Goal: Task Accomplishment & Management: Manage account settings

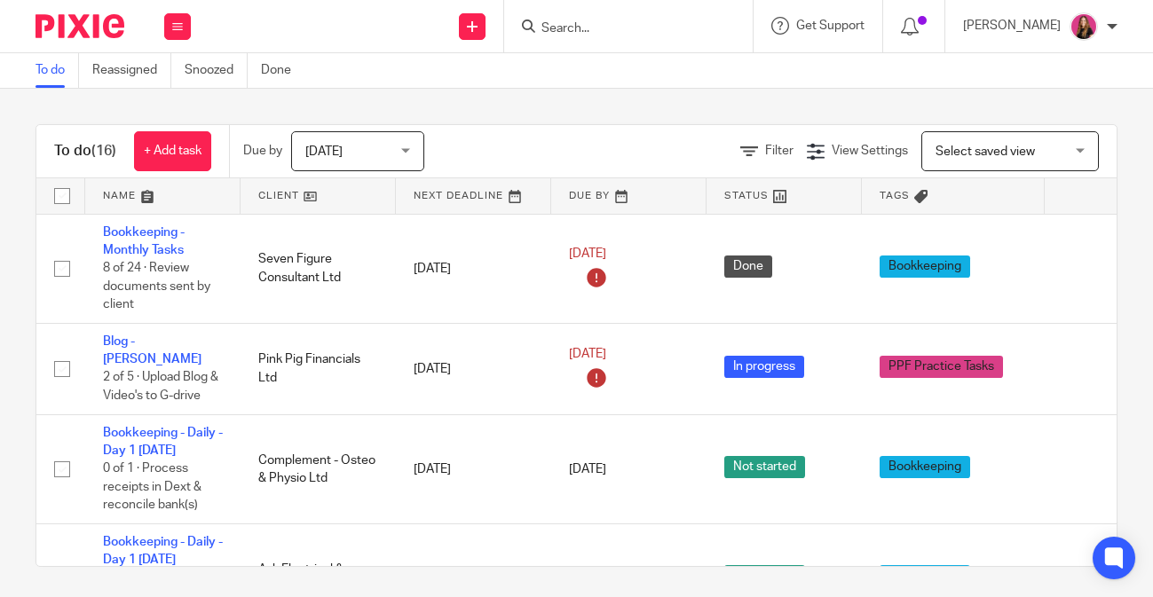
click at [552, 24] on input "Search" at bounding box center [619, 29] width 160 height 16
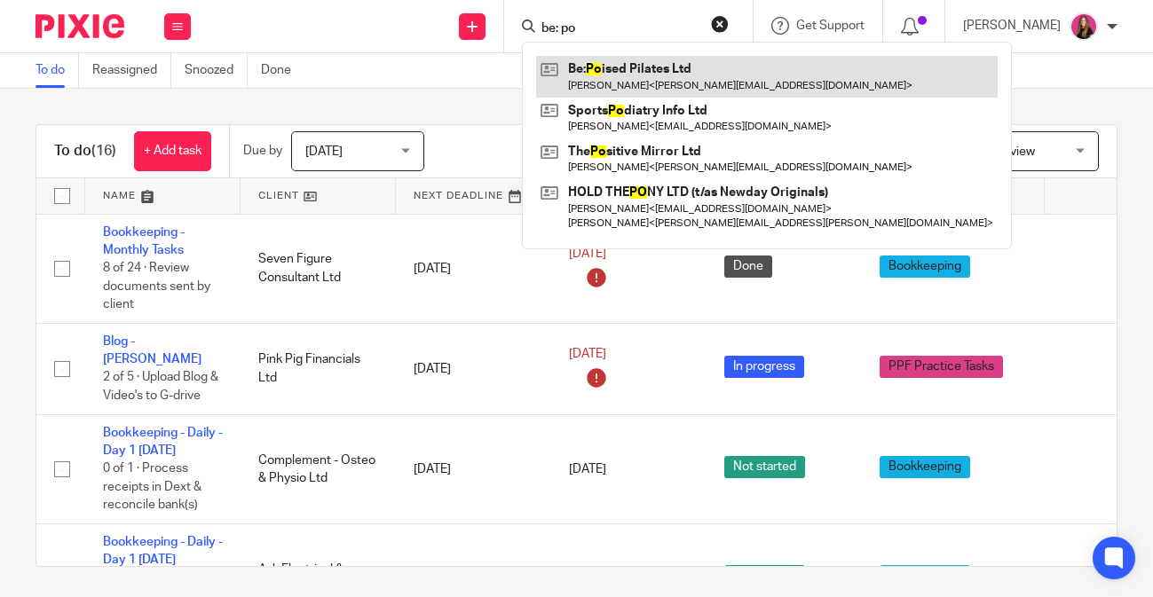
type input "be: po"
click at [661, 59] on link at bounding box center [766, 76] width 461 height 41
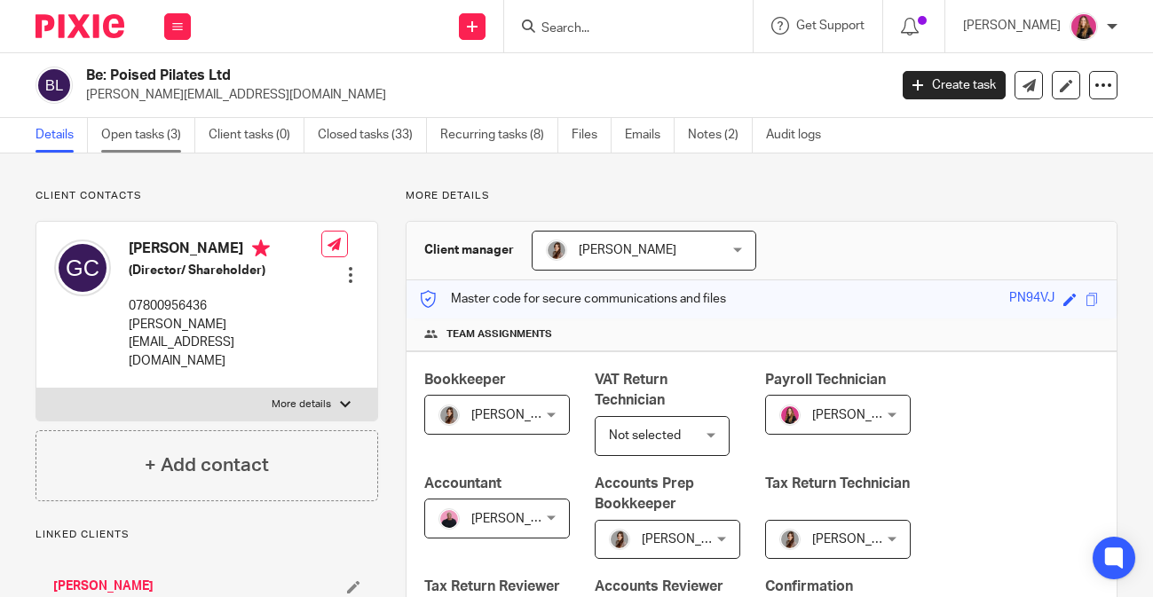
click at [146, 120] on link "Open tasks (3)" at bounding box center [148, 135] width 94 height 35
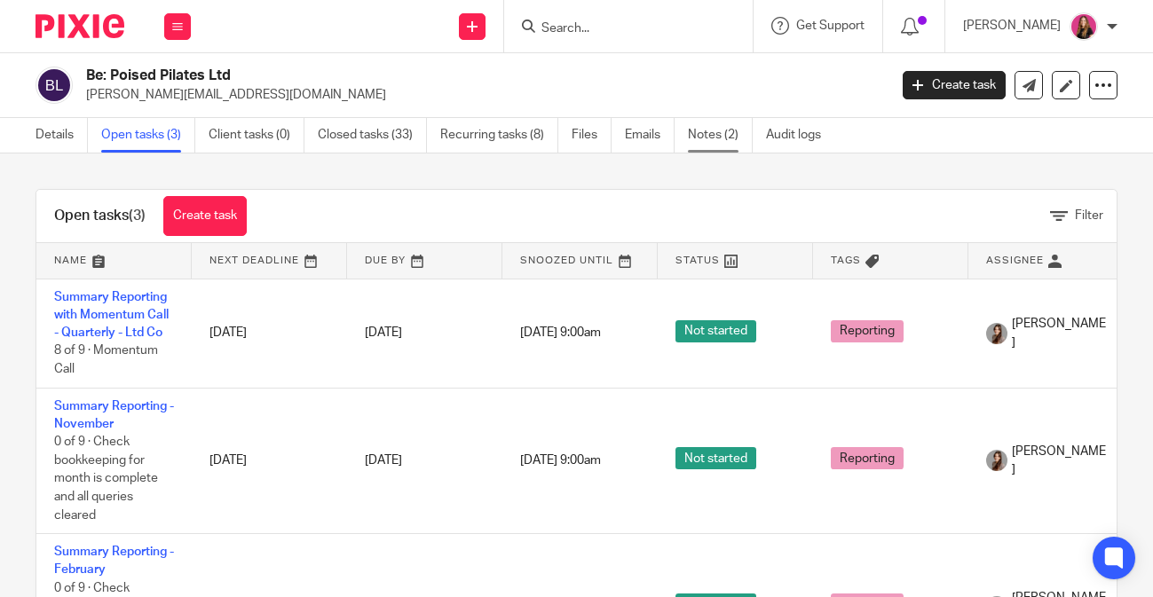
click at [699, 144] on link "Notes (2)" at bounding box center [720, 135] width 65 height 35
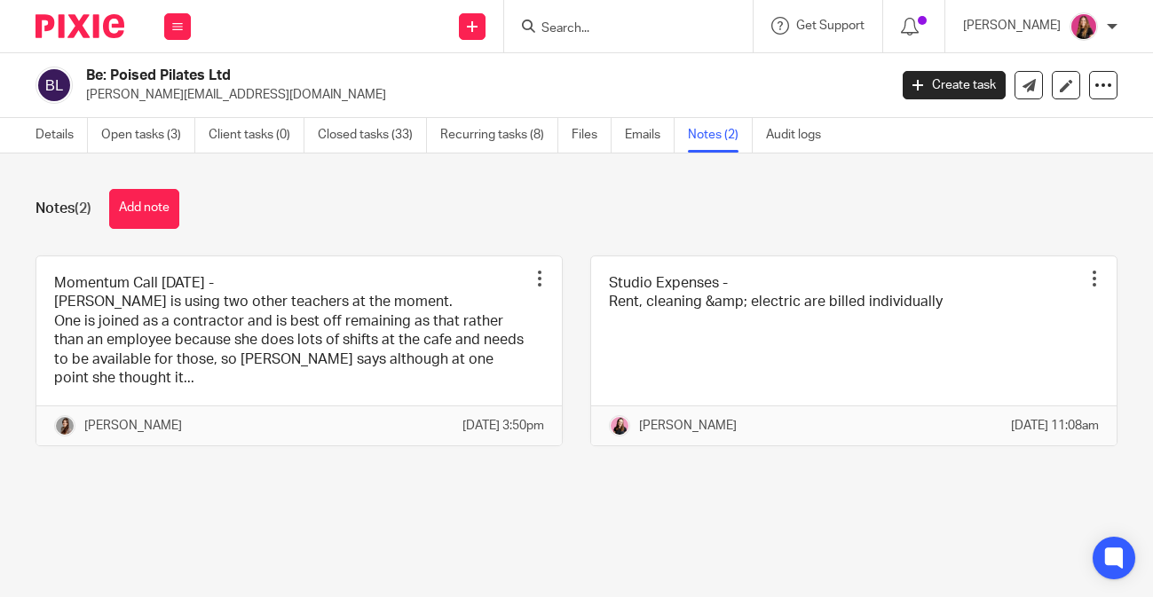
click at [166, 231] on div "Notes (2) Add note Momentum Call [DATE] - [PERSON_NAME] is using two other teac…" at bounding box center [576, 330] width 1153 height 355
click at [153, 213] on button "Add note" at bounding box center [144, 209] width 70 height 40
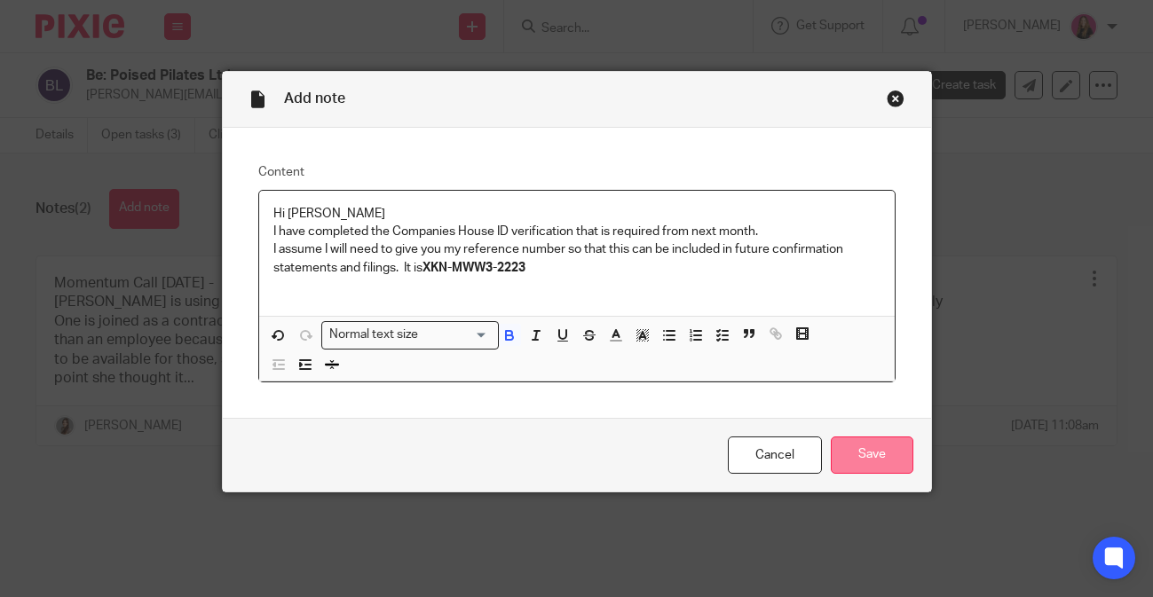
click at [900, 442] on input "Save" at bounding box center [871, 456] width 83 height 38
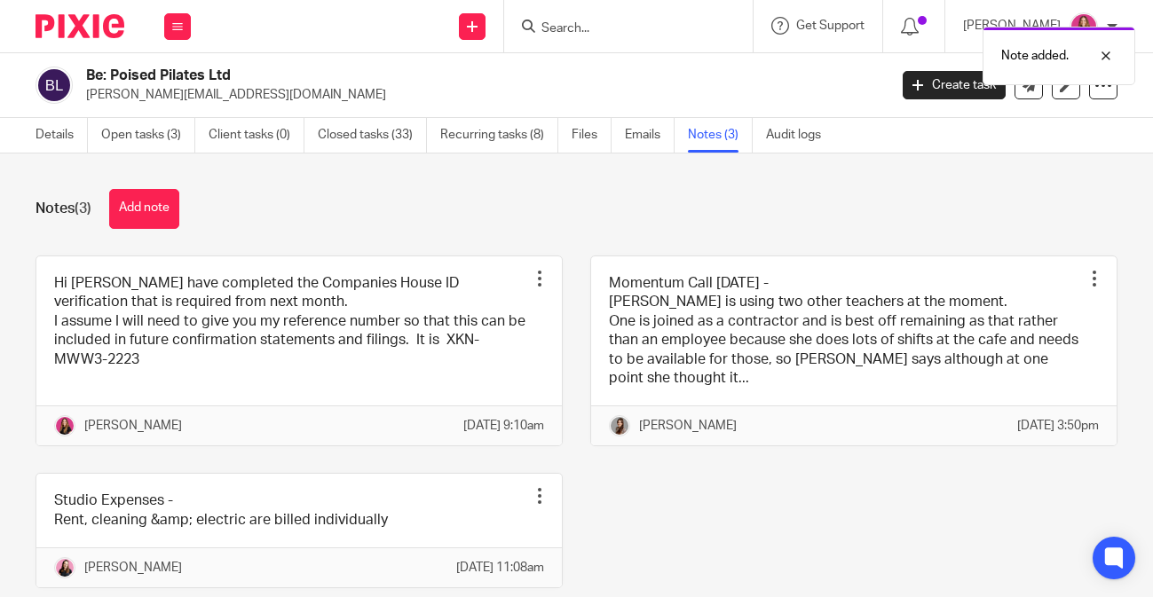
click at [83, 29] on img at bounding box center [79, 26] width 89 height 24
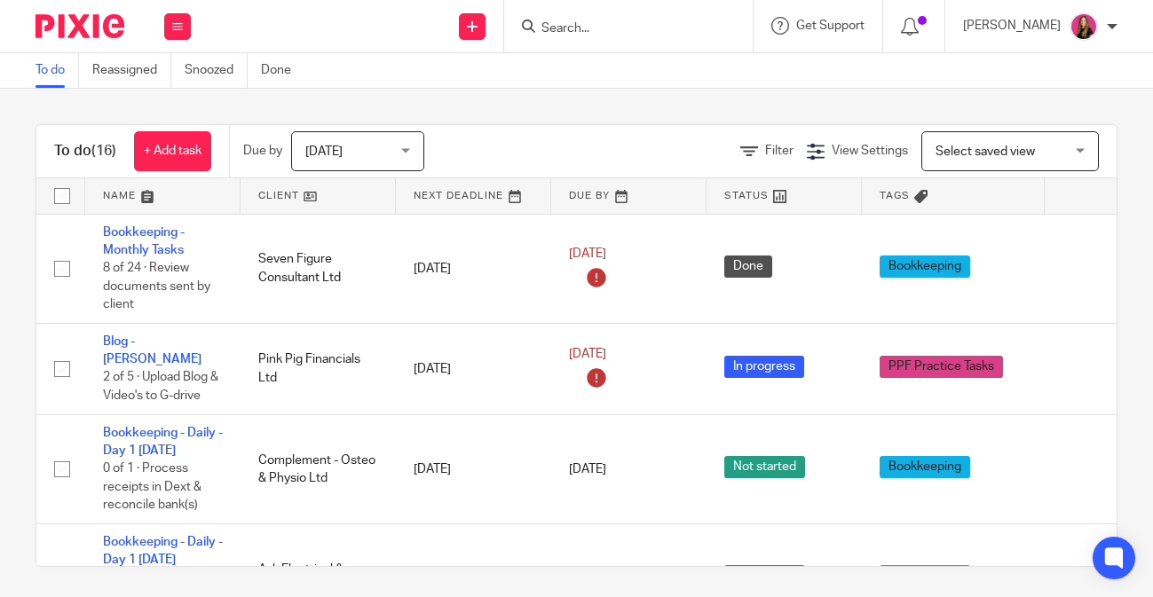
click at [594, 21] on input "Search" at bounding box center [619, 29] width 160 height 16
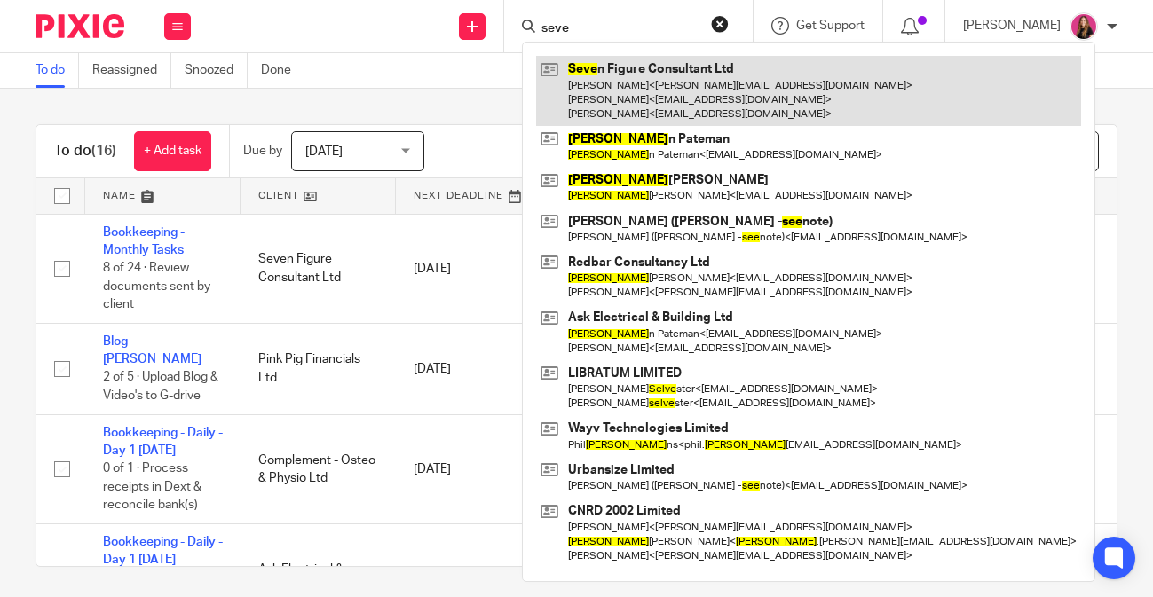
type input "seve"
click at [611, 90] on link at bounding box center [808, 91] width 545 height 70
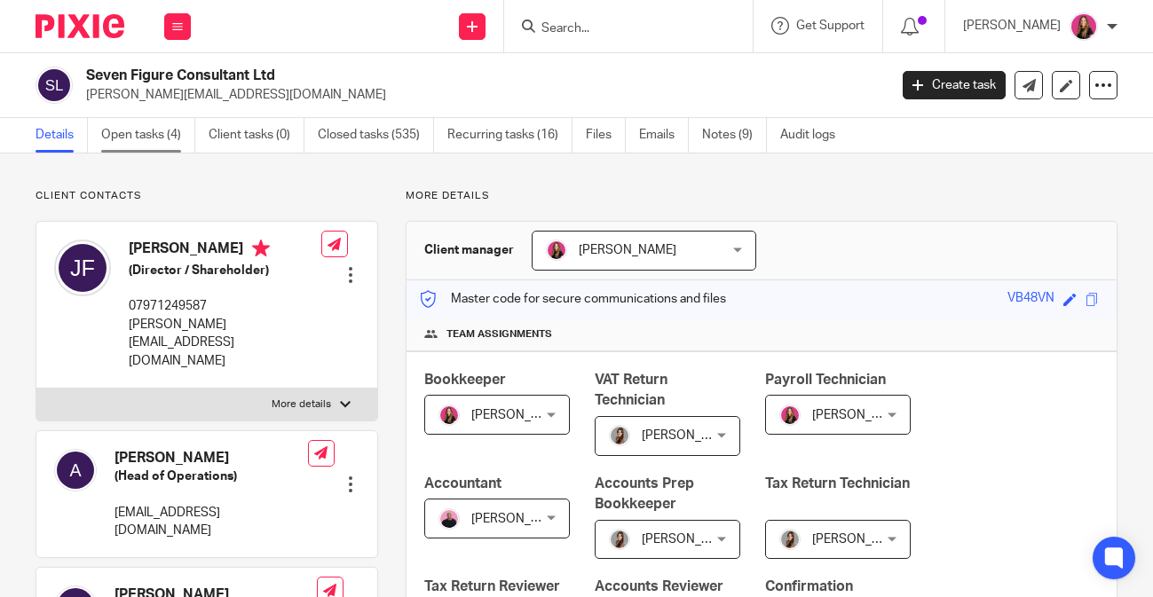
click at [170, 131] on link "Open tasks (4)" at bounding box center [148, 135] width 94 height 35
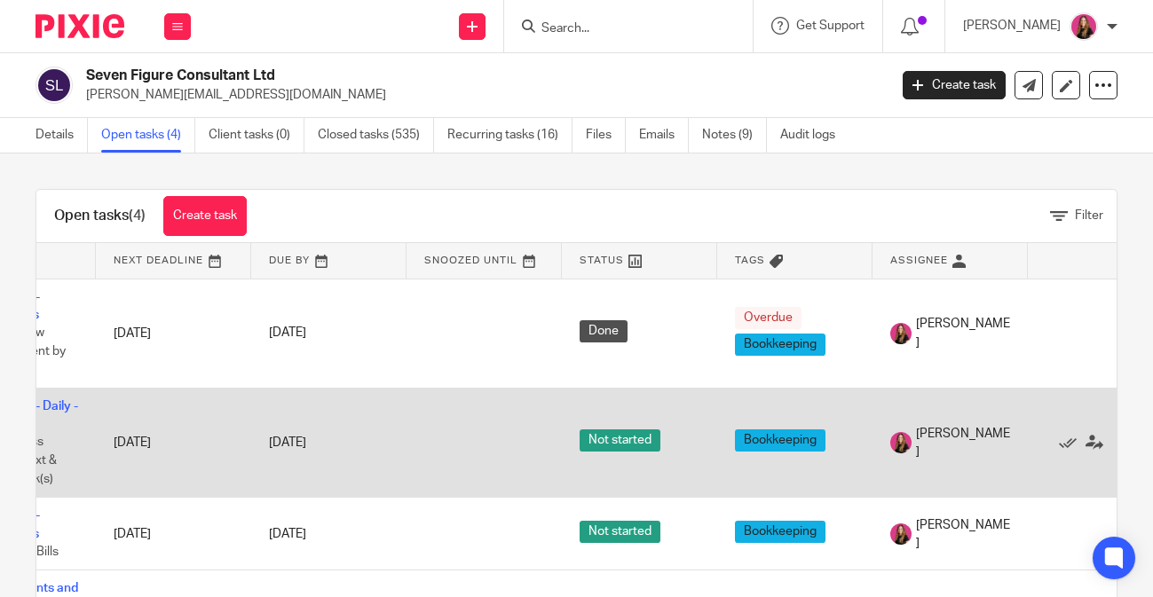
scroll to position [0, 162]
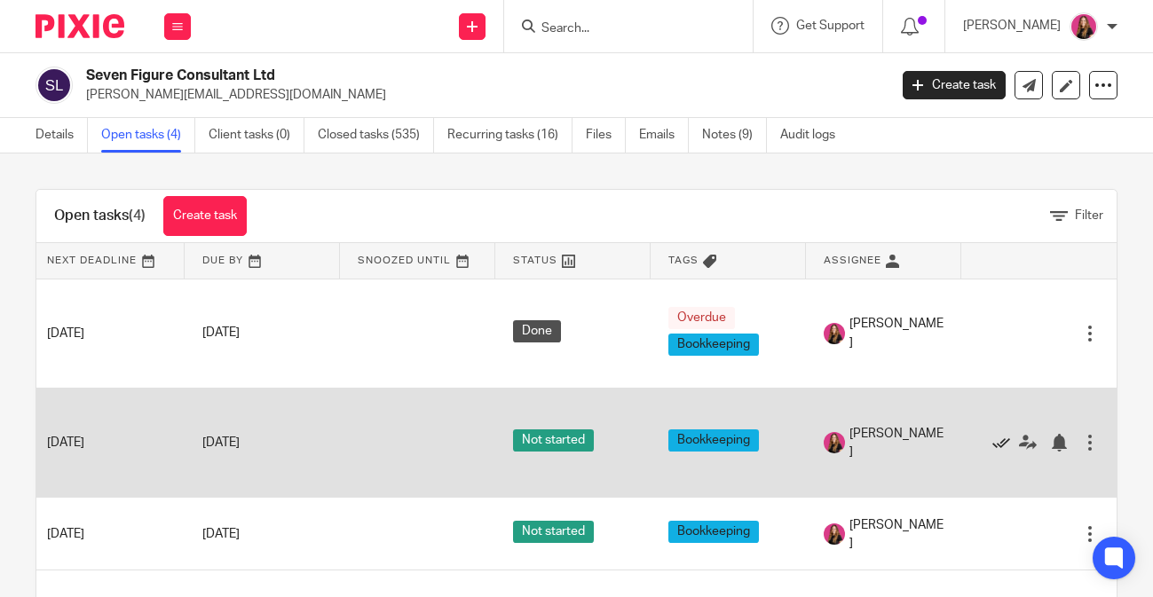
click at [1001, 450] on icon at bounding box center [1001, 443] width 18 height 18
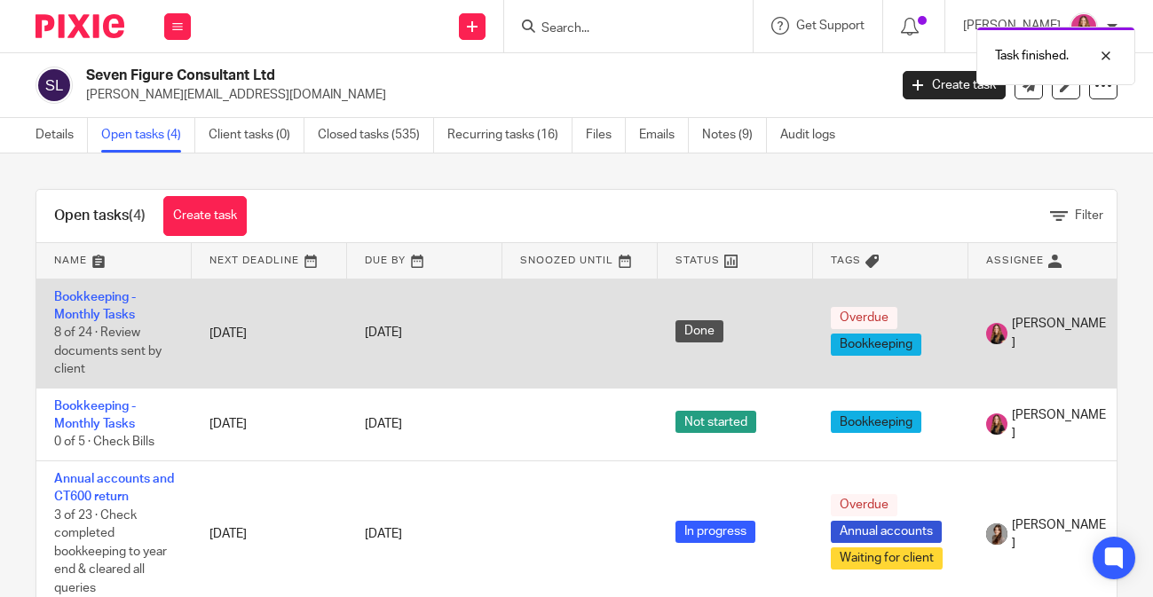
click at [138, 314] on td "Bookkeeping - Monthly Tasks 8 of 24 · Review documents sent by client" at bounding box center [113, 333] width 155 height 109
click at [126, 312] on link "Bookkeeping - Monthly Tasks" at bounding box center [95, 306] width 82 height 30
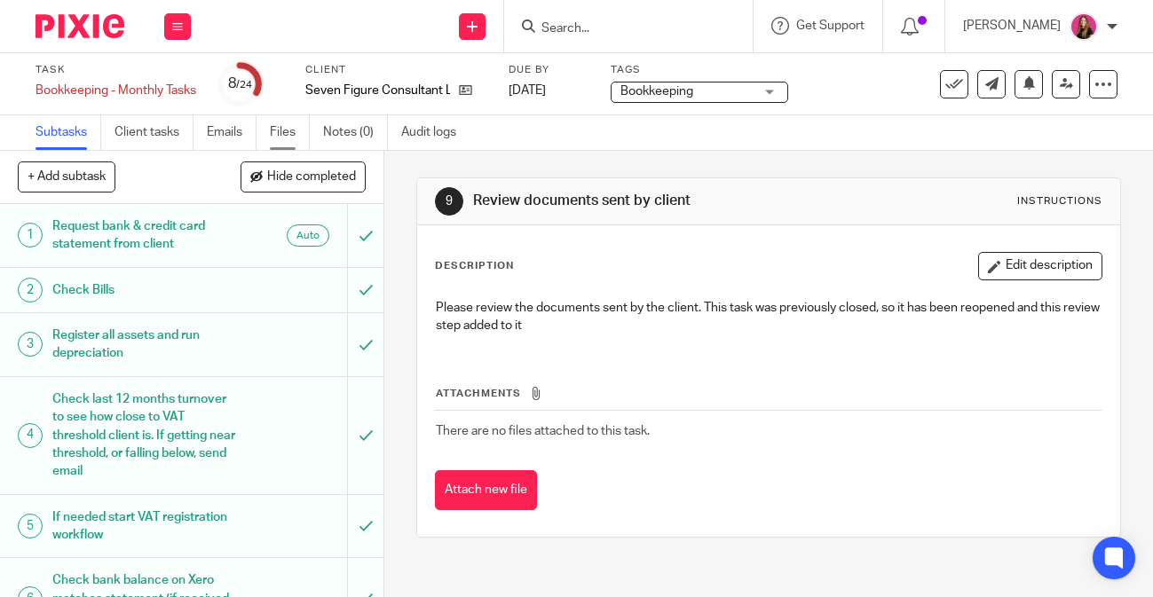
click at [274, 129] on link "Files" at bounding box center [290, 132] width 40 height 35
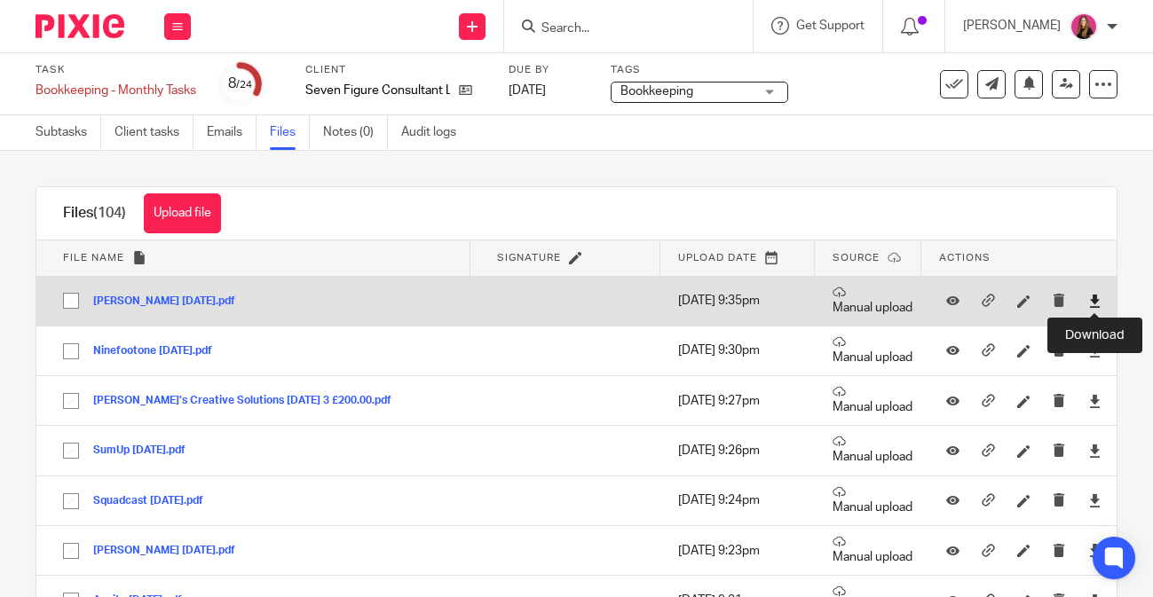
click at [1099, 303] on icon at bounding box center [1094, 301] width 13 height 13
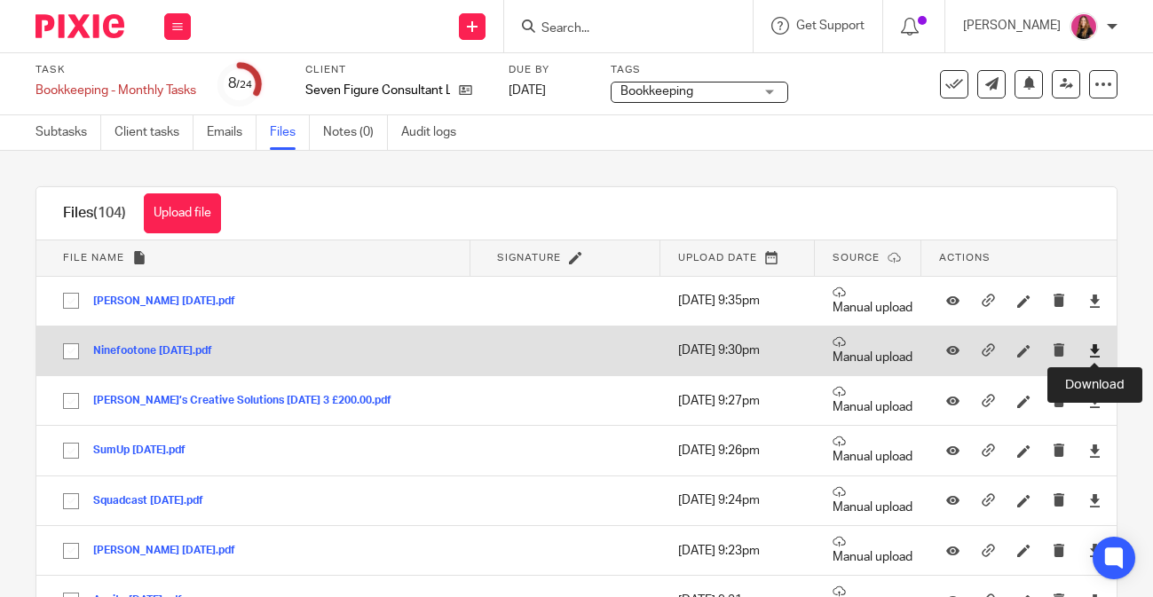
click at [1093, 348] on icon at bounding box center [1094, 350] width 13 height 13
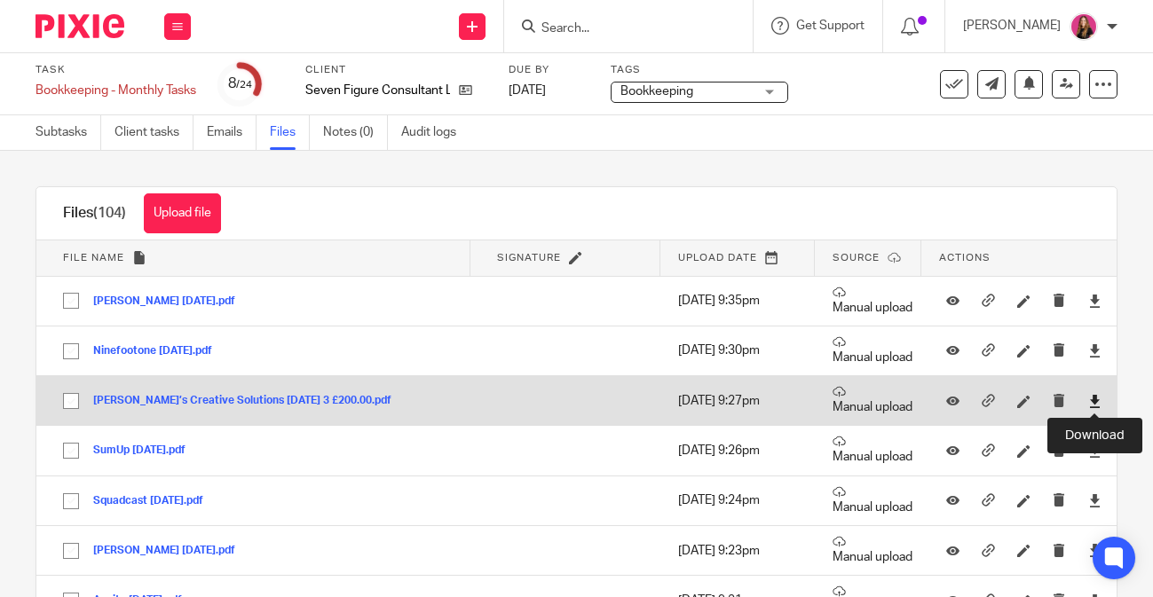
click at [1096, 403] on icon at bounding box center [1094, 401] width 13 height 13
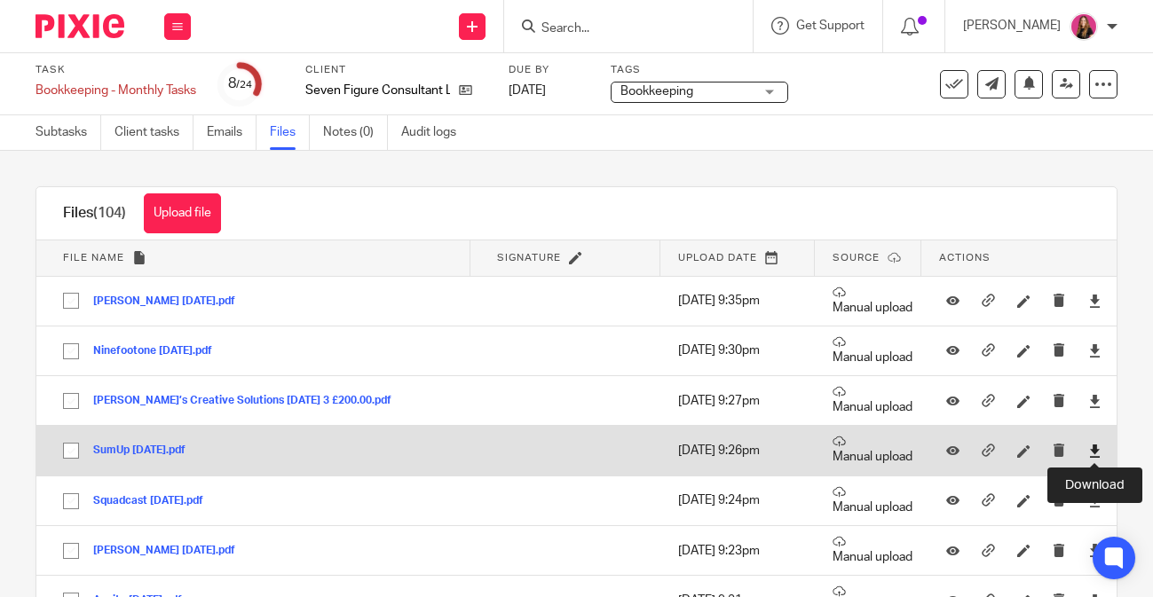
click at [1093, 452] on icon at bounding box center [1094, 450] width 13 height 13
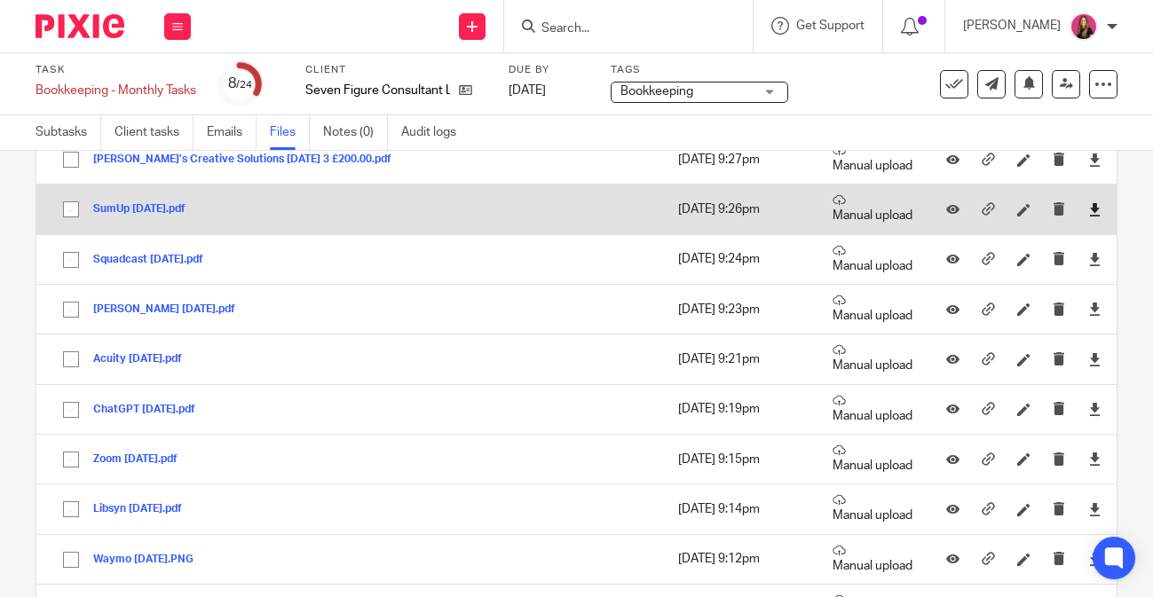
scroll to position [246, 0]
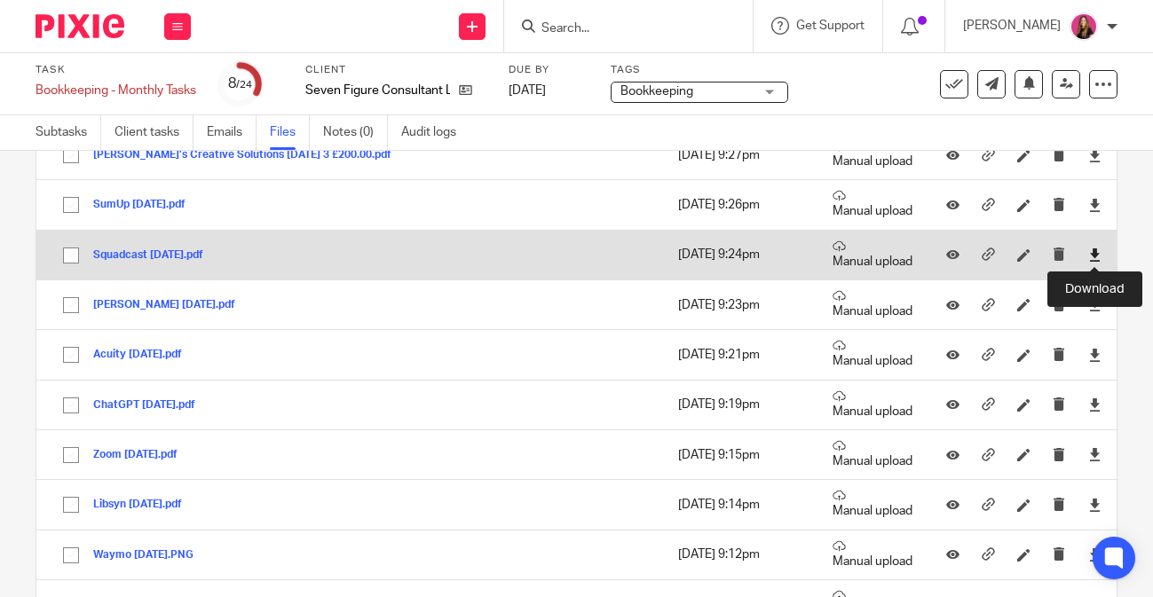
click at [1091, 256] on icon at bounding box center [1094, 254] width 13 height 13
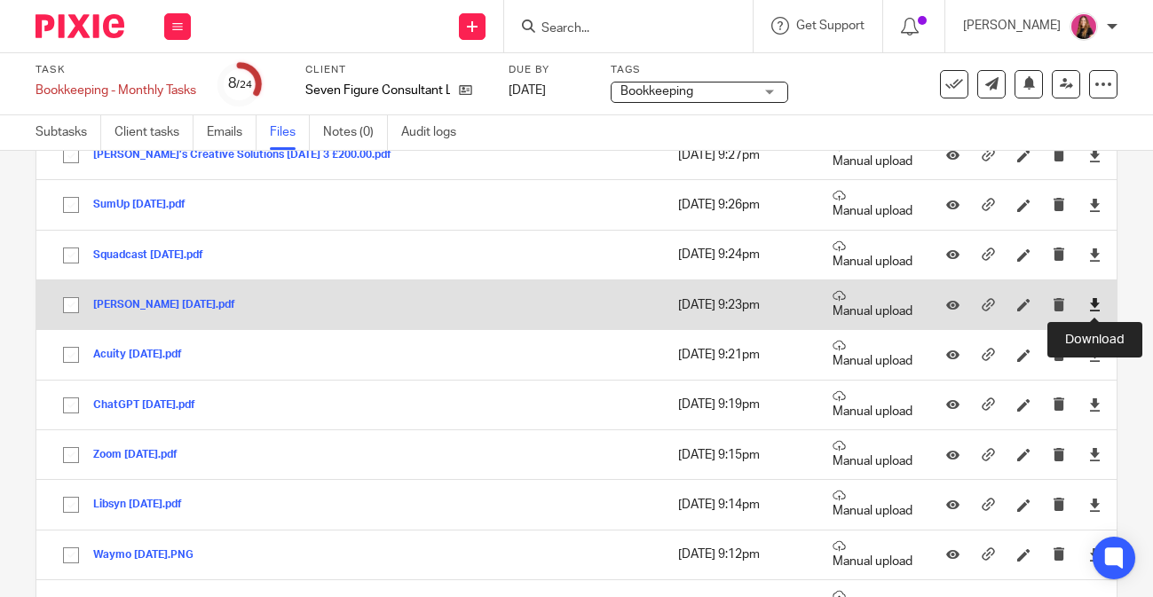
click at [1096, 306] on icon at bounding box center [1094, 304] width 13 height 13
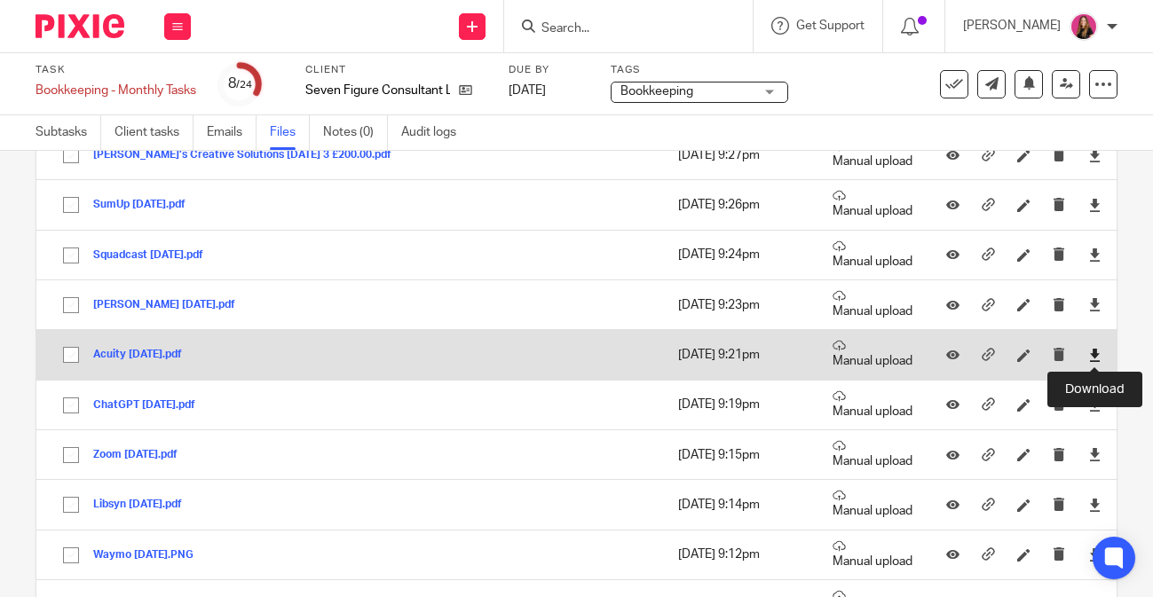
click at [1096, 358] on icon at bounding box center [1094, 355] width 13 height 13
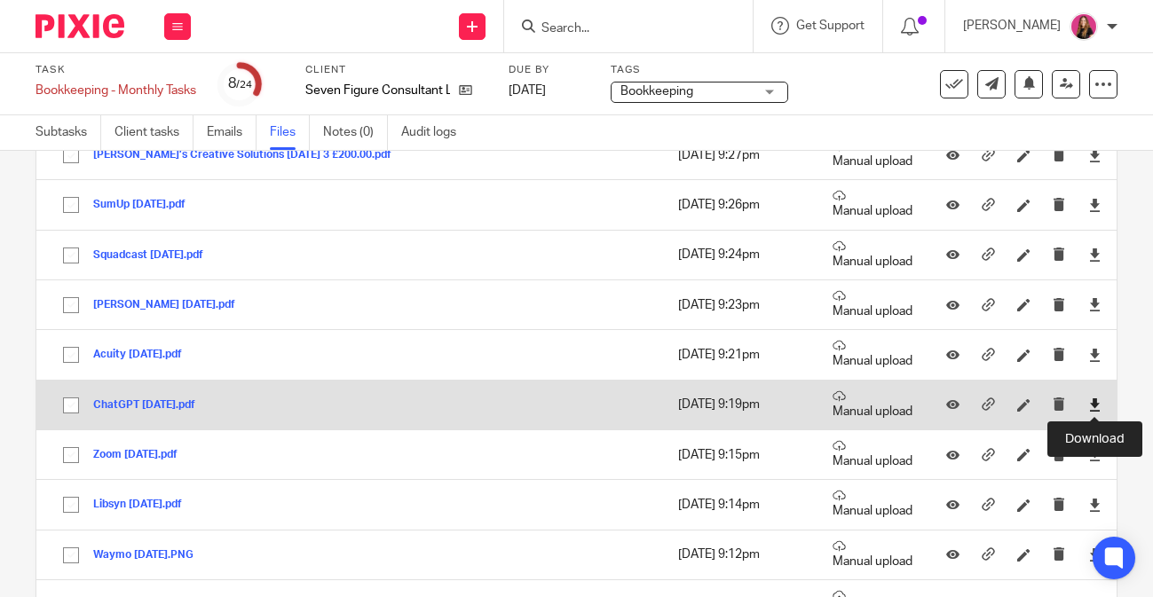
click at [1095, 399] on icon at bounding box center [1094, 404] width 13 height 13
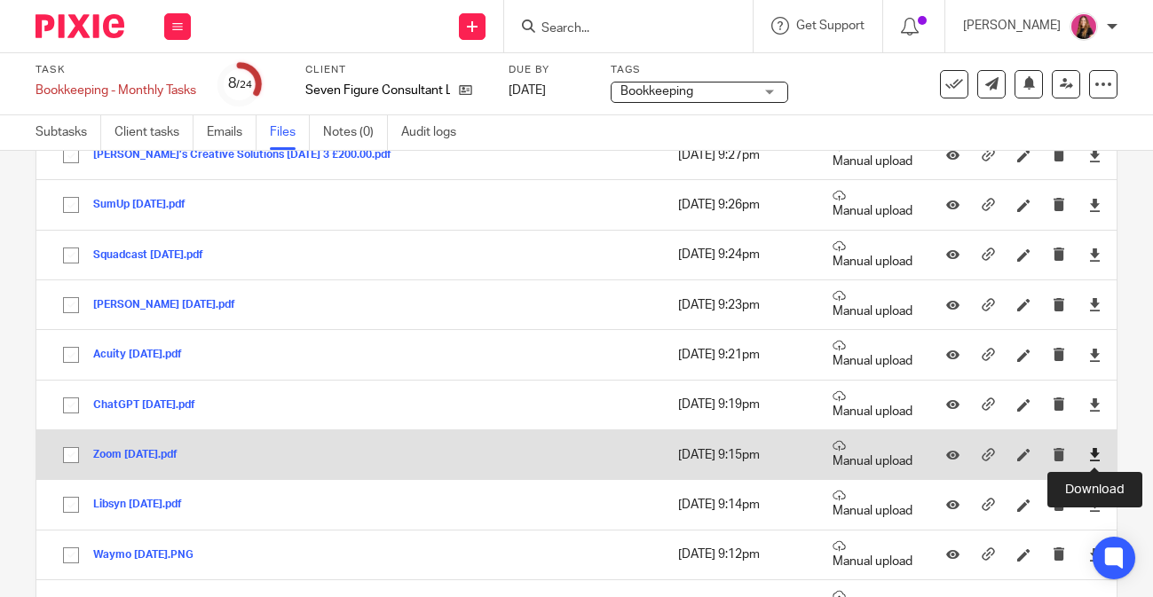
click at [1095, 455] on icon at bounding box center [1094, 454] width 13 height 13
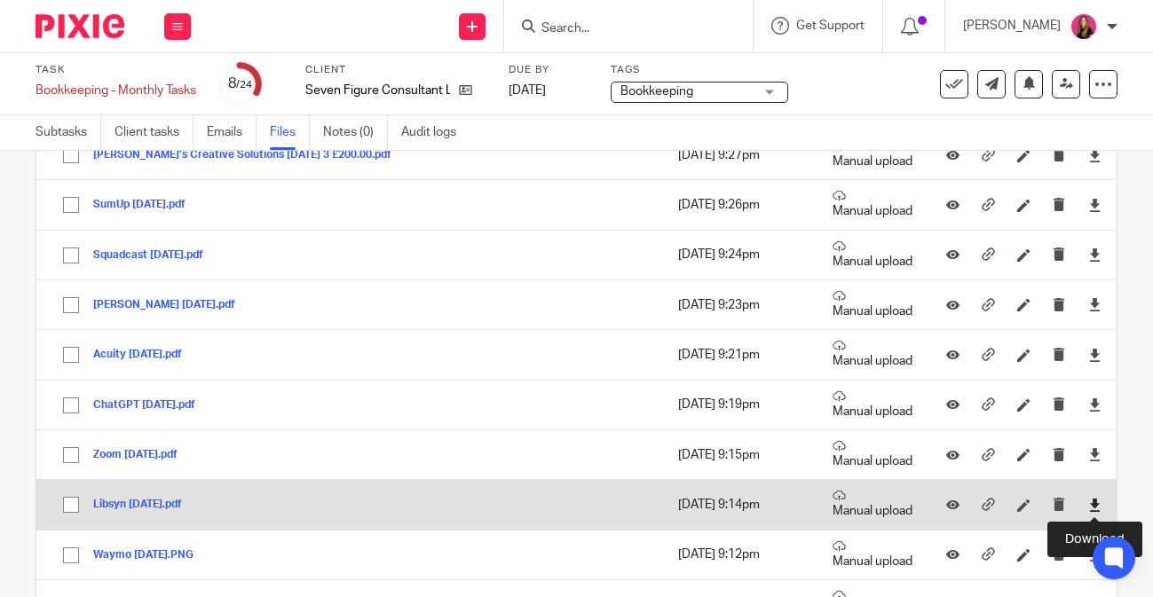
click at [1097, 505] on icon at bounding box center [1094, 505] width 13 height 13
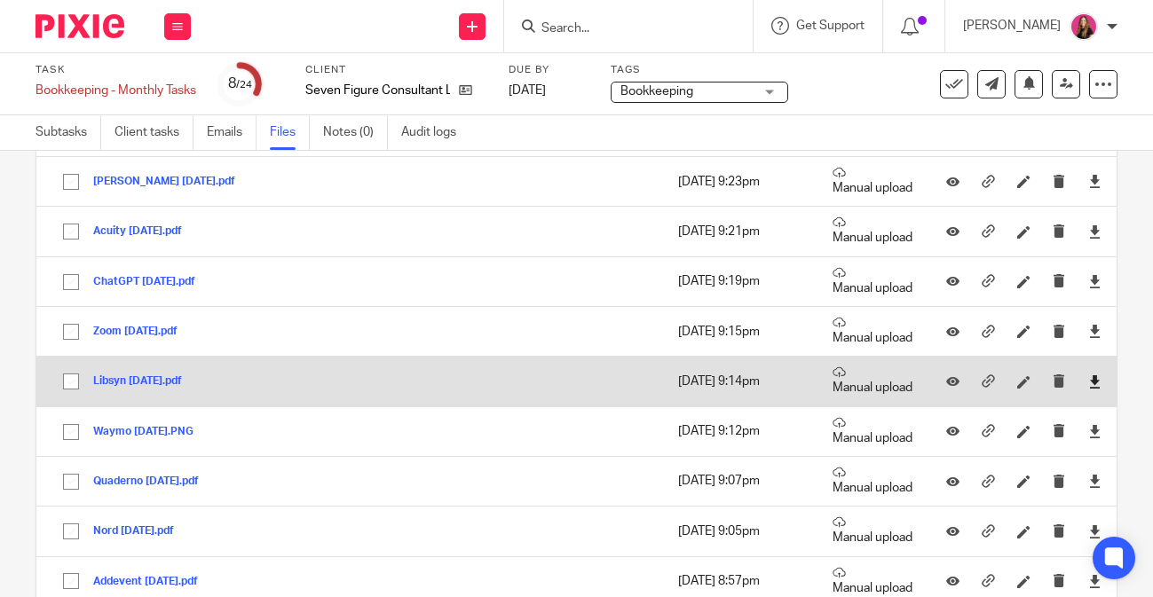
scroll to position [388, 0]
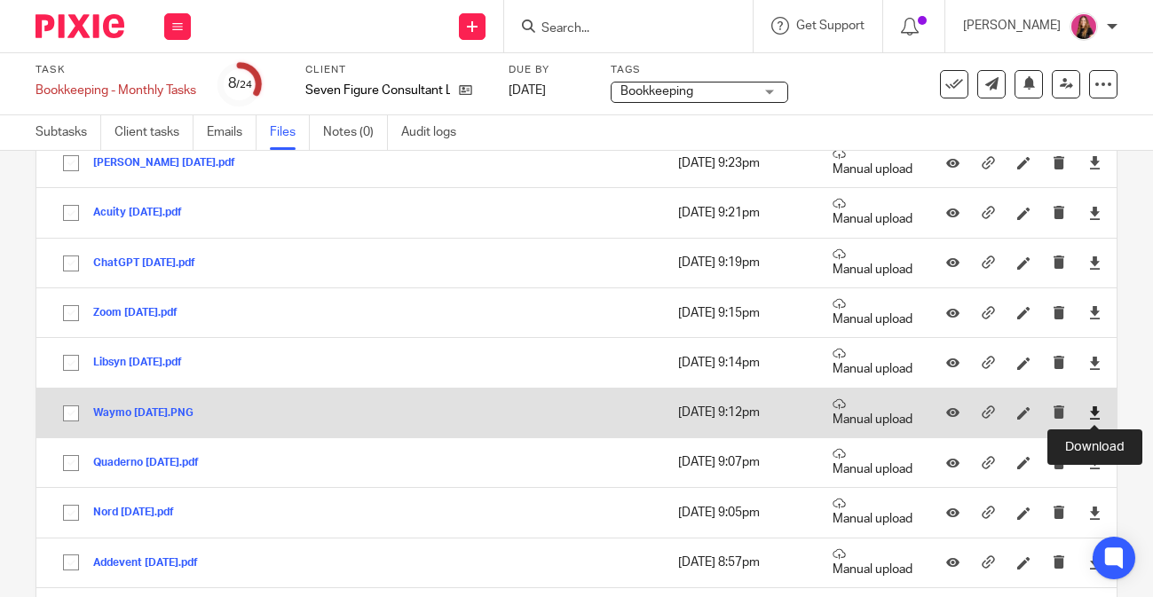
click at [1095, 413] on icon at bounding box center [1094, 412] width 13 height 13
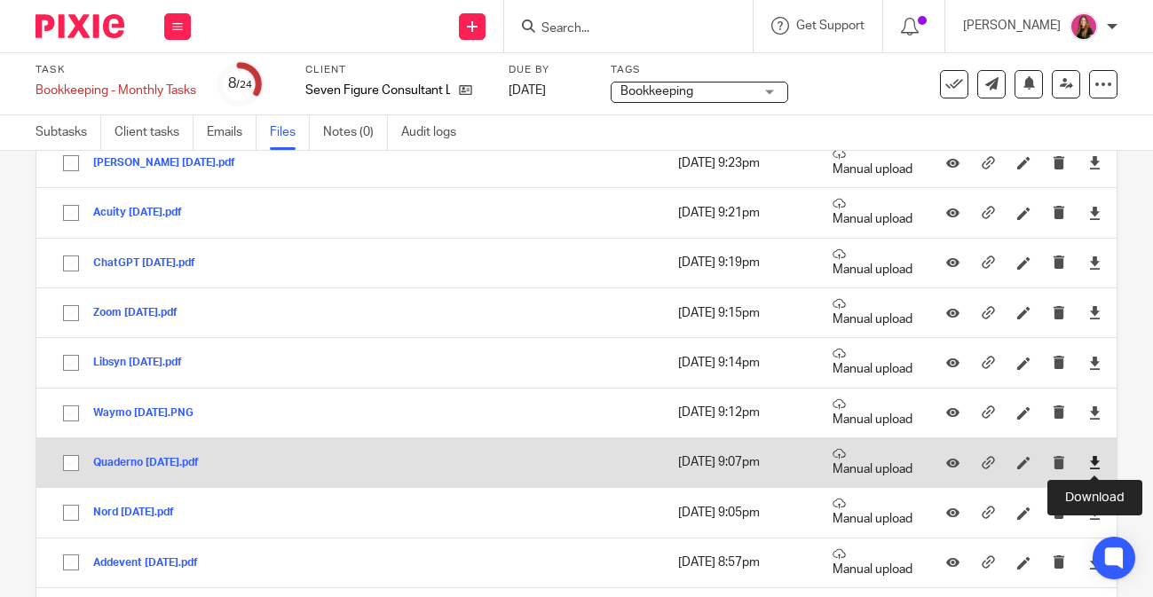
click at [1092, 464] on icon at bounding box center [1094, 462] width 13 height 13
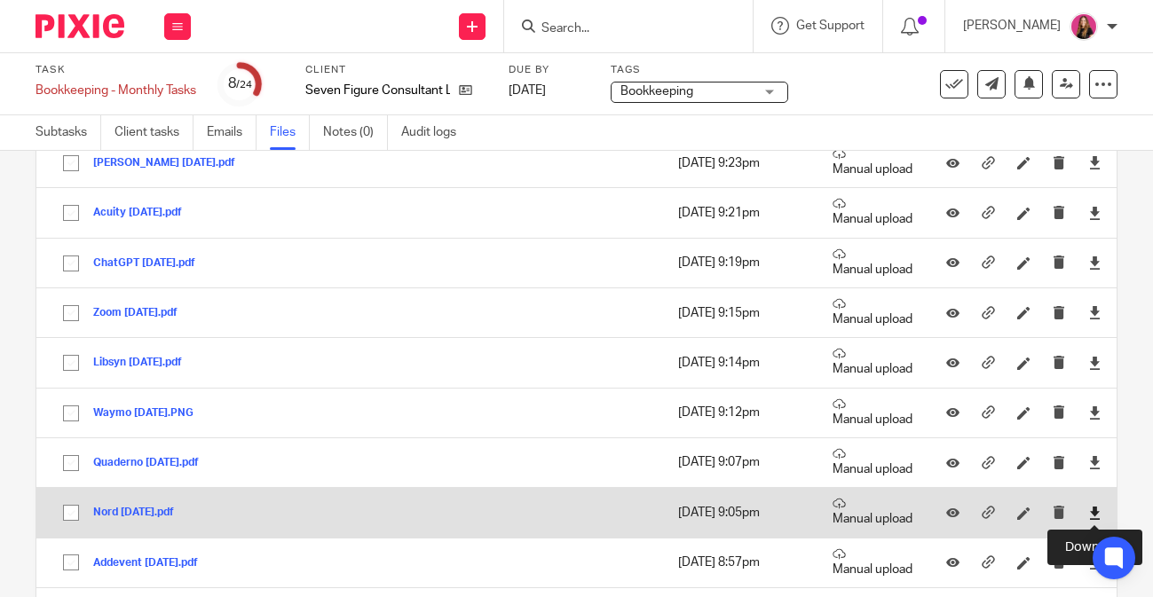
click at [1092, 516] on icon at bounding box center [1094, 513] width 13 height 13
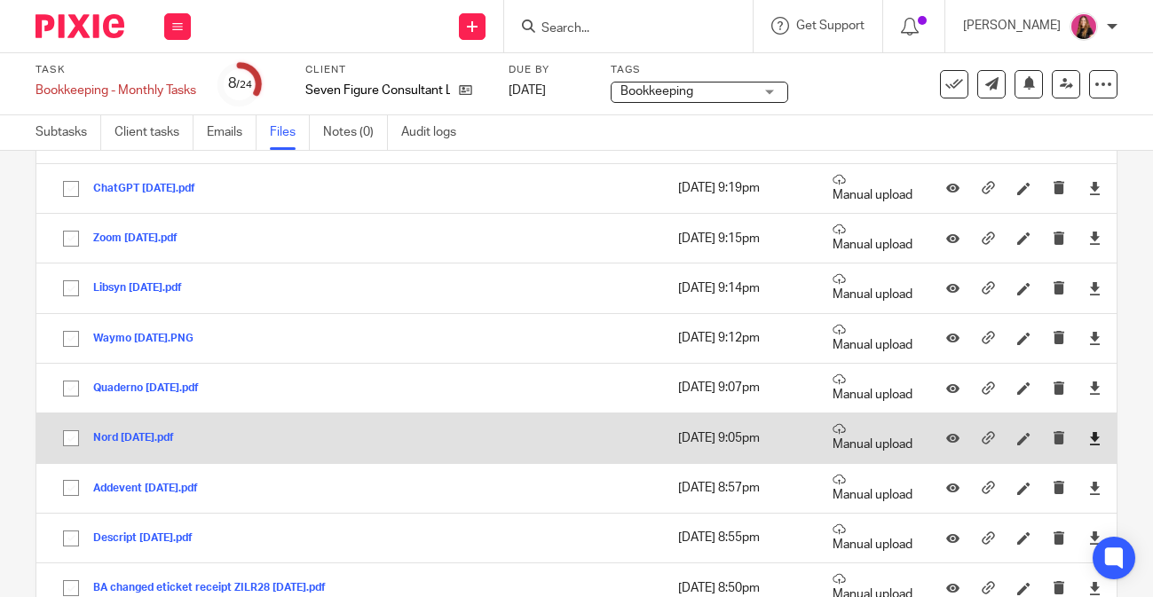
scroll to position [476, 0]
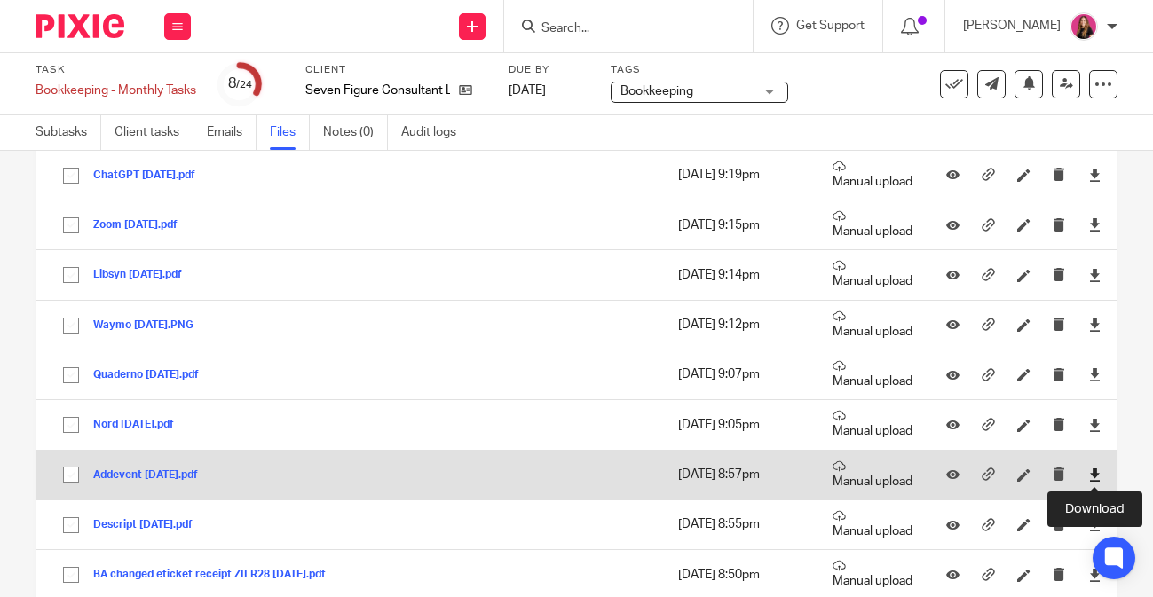
click at [1094, 478] on icon at bounding box center [1094, 474] width 13 height 13
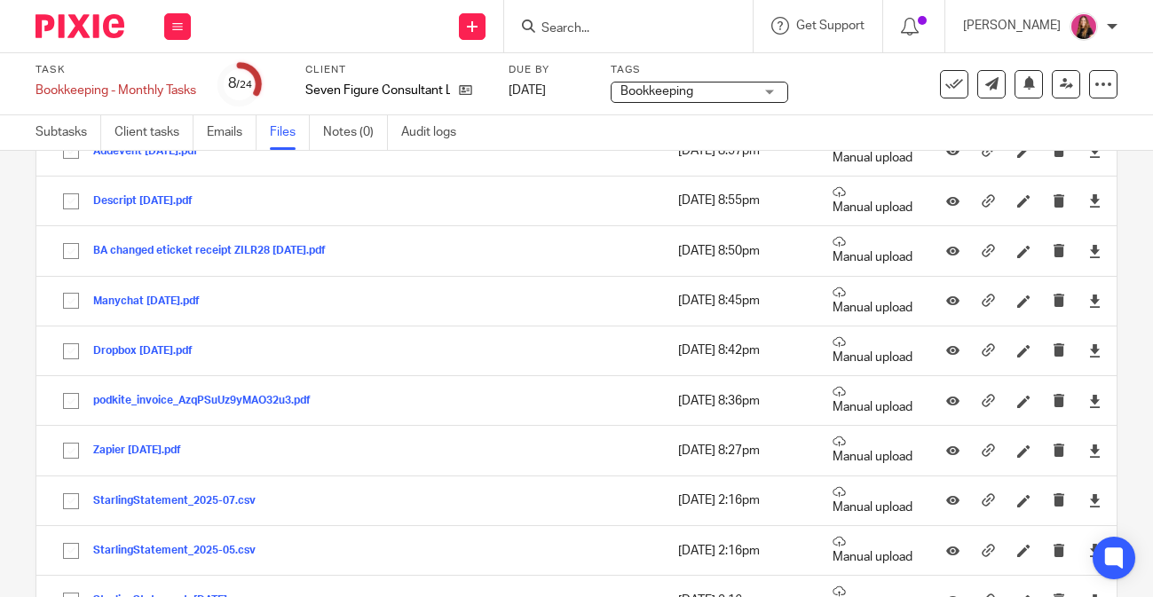
scroll to position [802, 0]
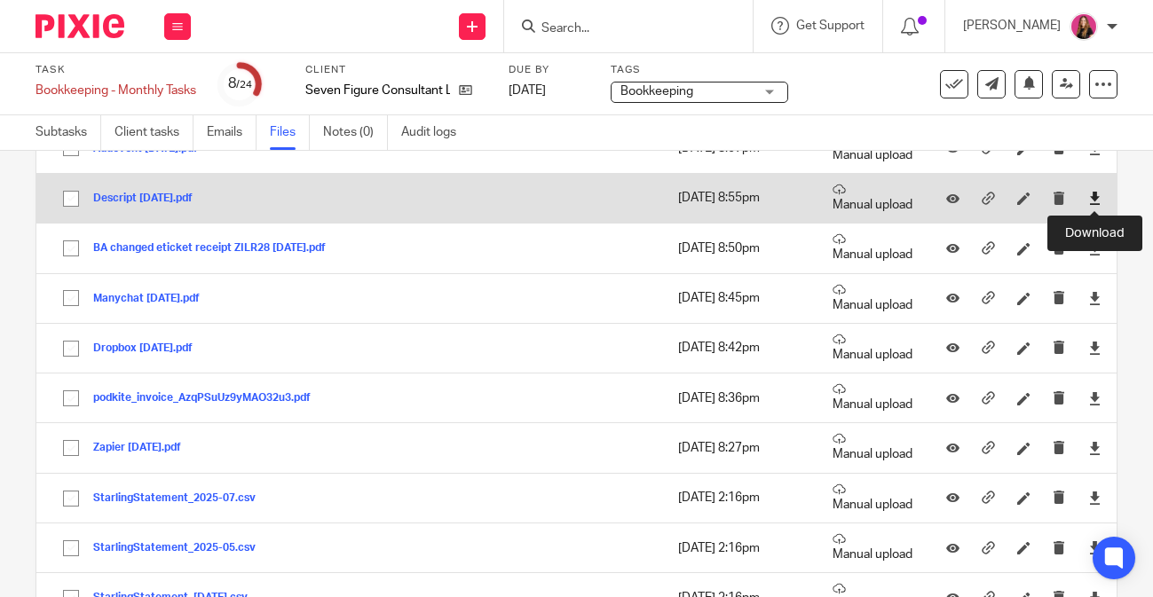
click at [1094, 198] on icon at bounding box center [1094, 198] width 13 height 13
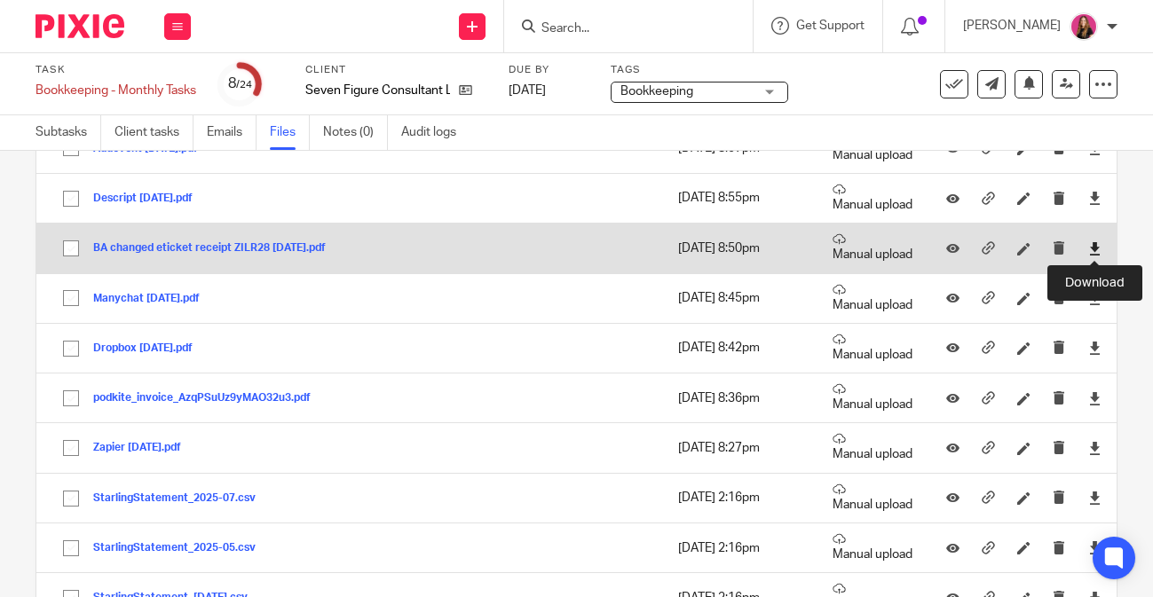
click at [1095, 247] on icon at bounding box center [1094, 248] width 13 height 13
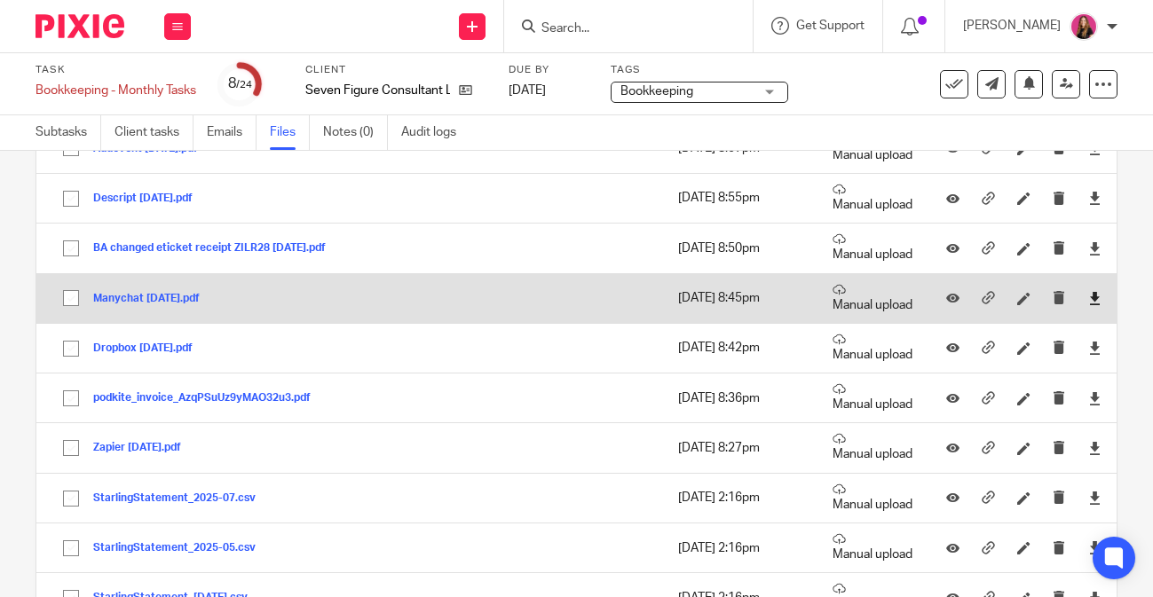
click at [1094, 292] on link at bounding box center [1094, 298] width 13 height 18
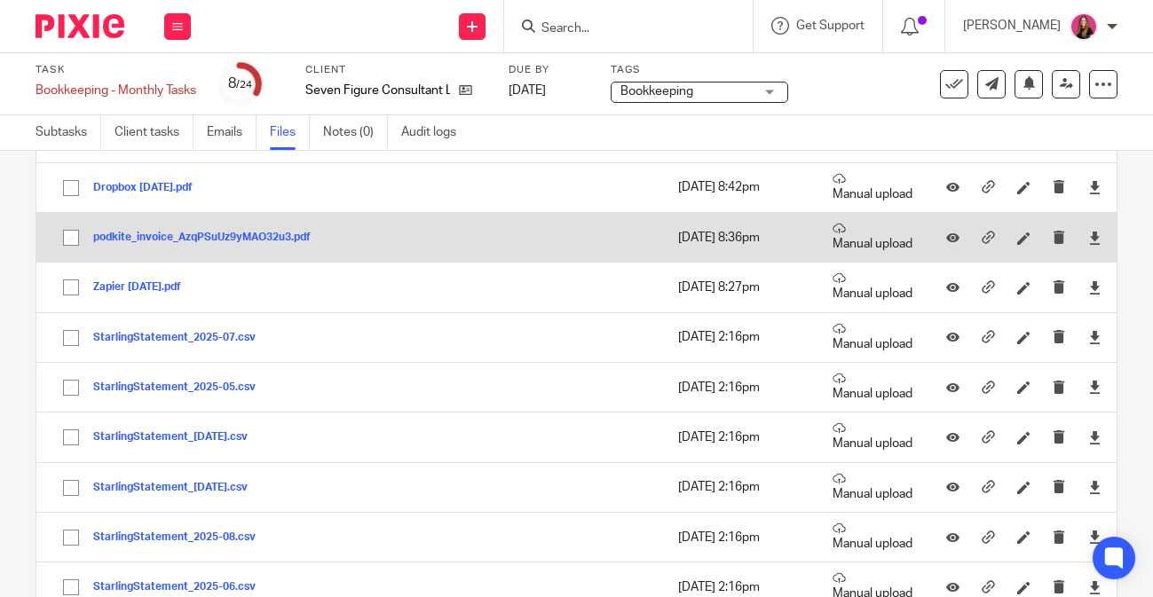
scroll to position [964, 0]
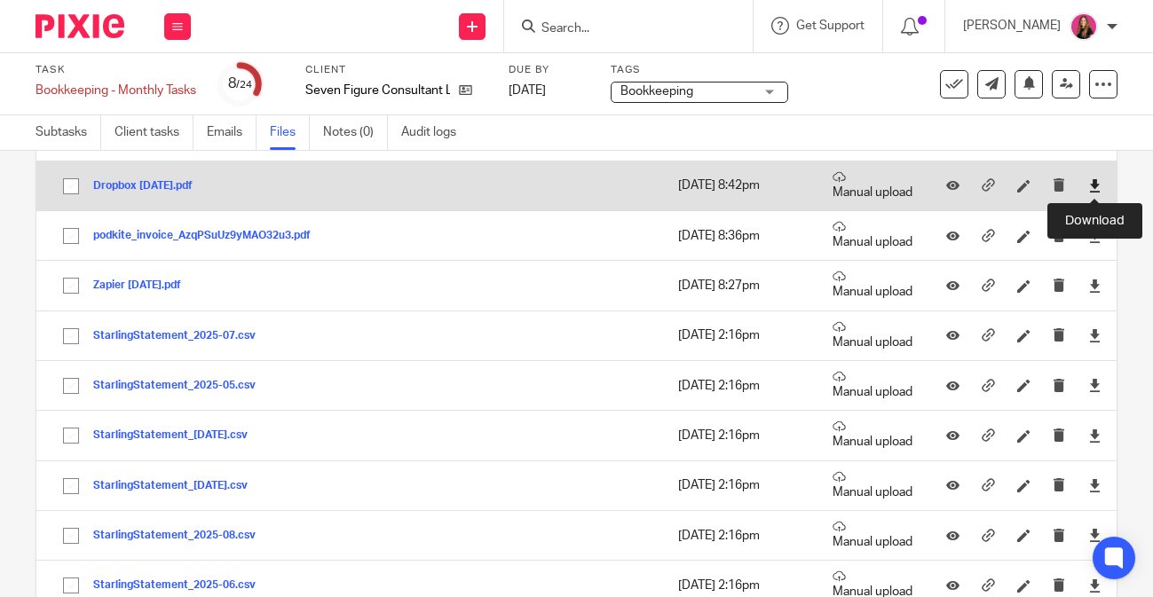
click at [1097, 183] on icon at bounding box center [1094, 185] width 13 height 13
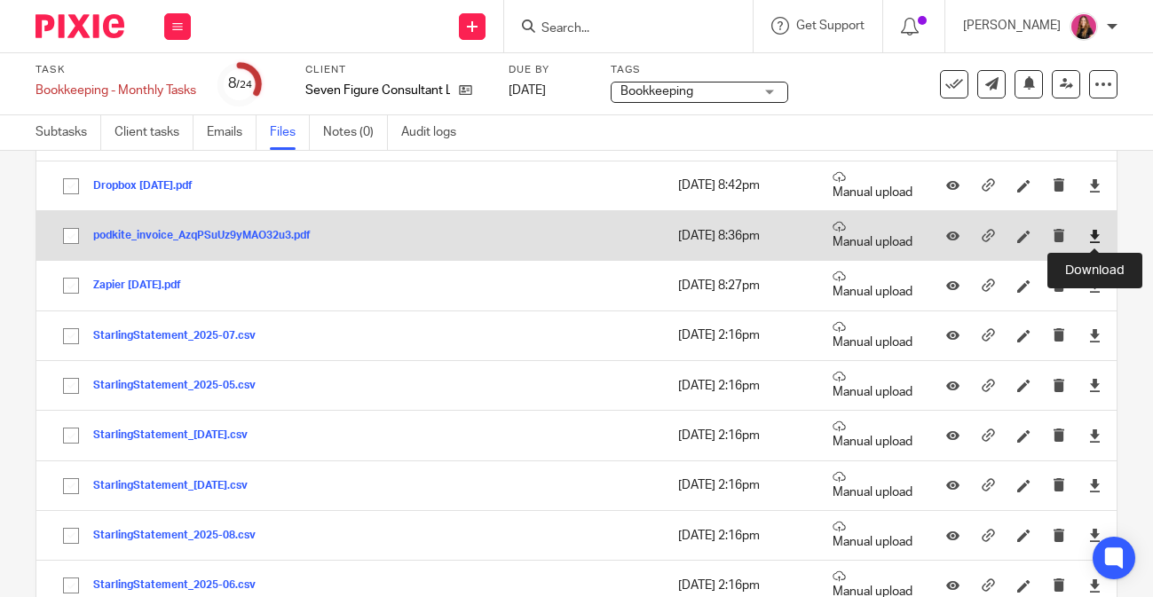
click at [1091, 240] on icon at bounding box center [1094, 236] width 13 height 13
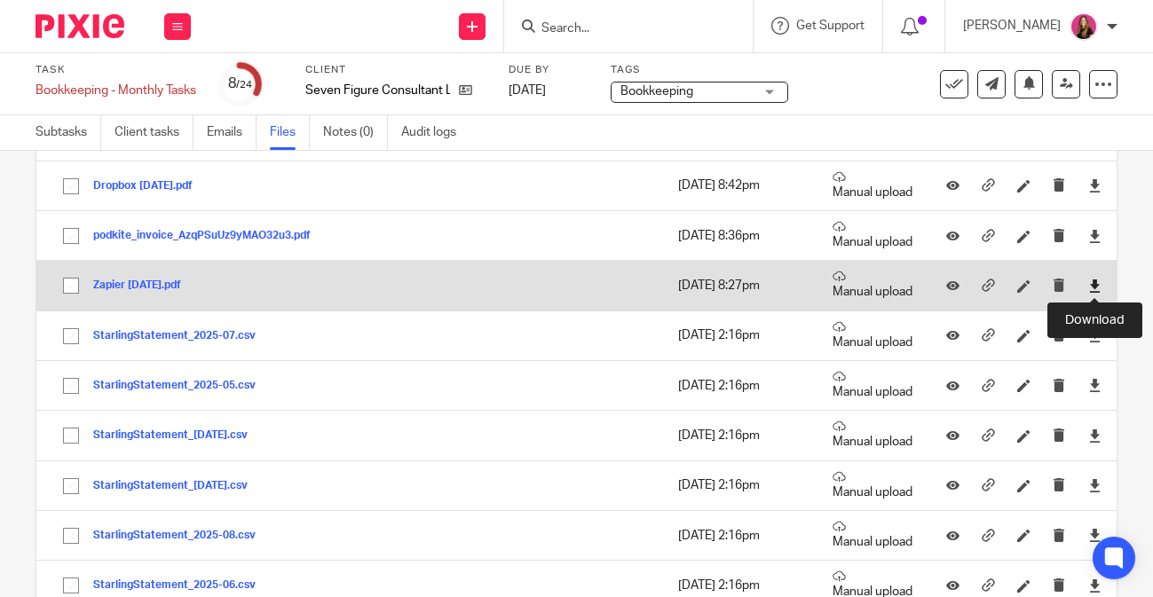
click at [1095, 287] on icon at bounding box center [1094, 285] width 13 height 13
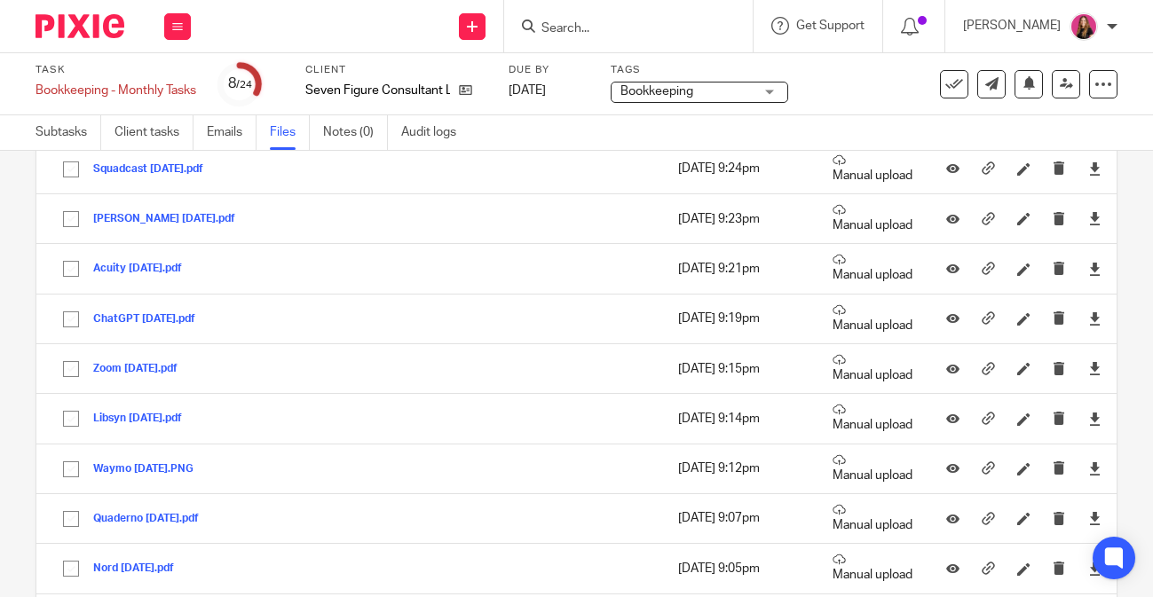
scroll to position [354, 0]
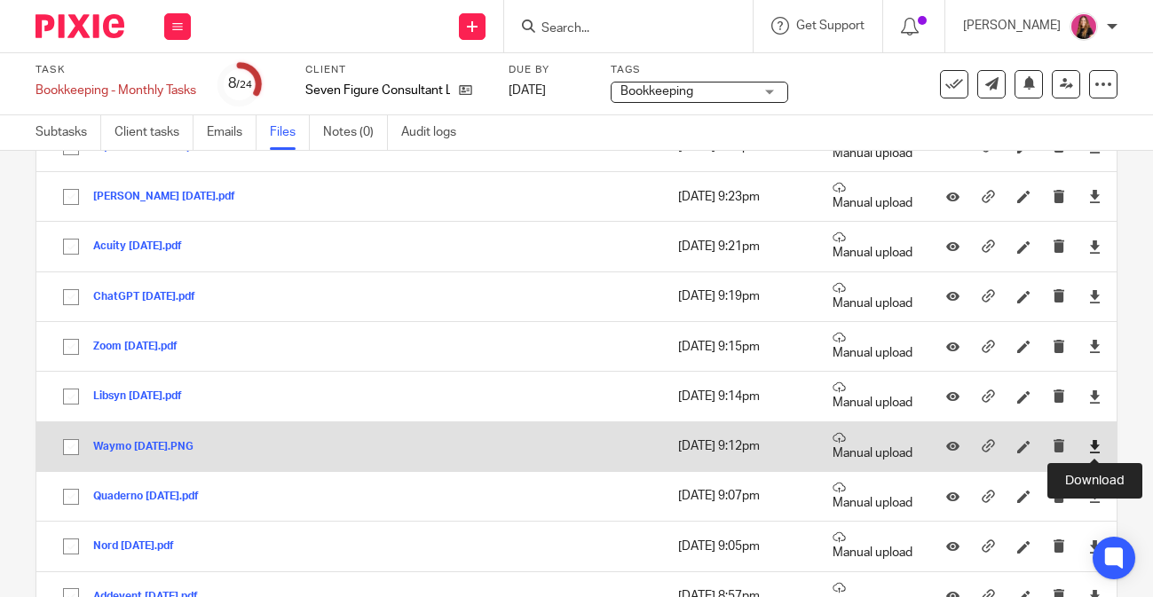
click at [1089, 445] on icon at bounding box center [1094, 446] width 13 height 13
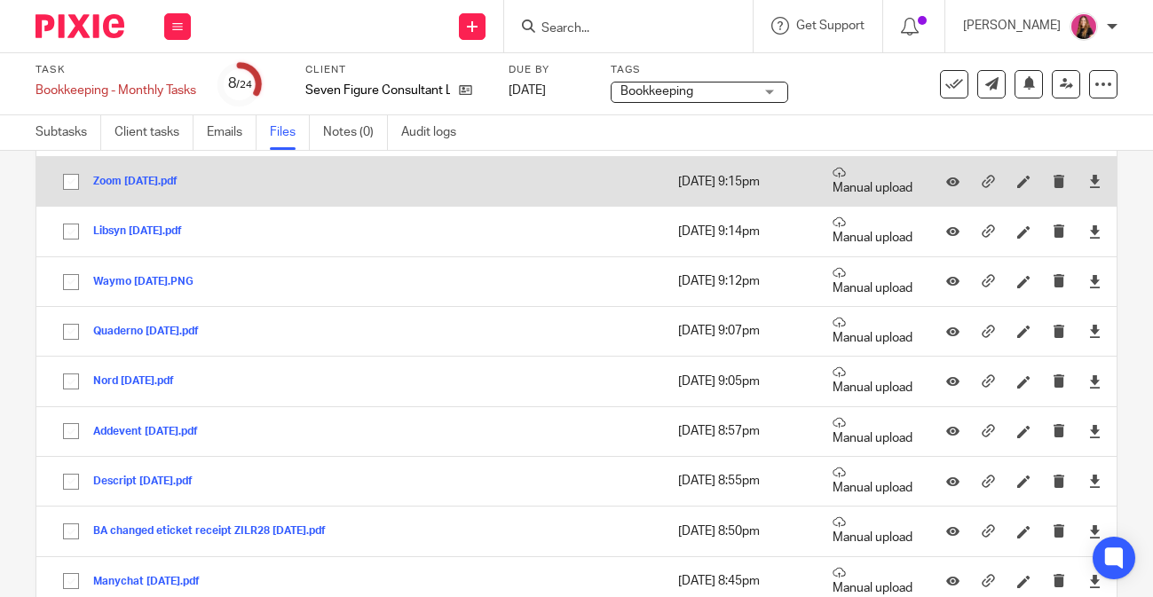
scroll to position [728, 0]
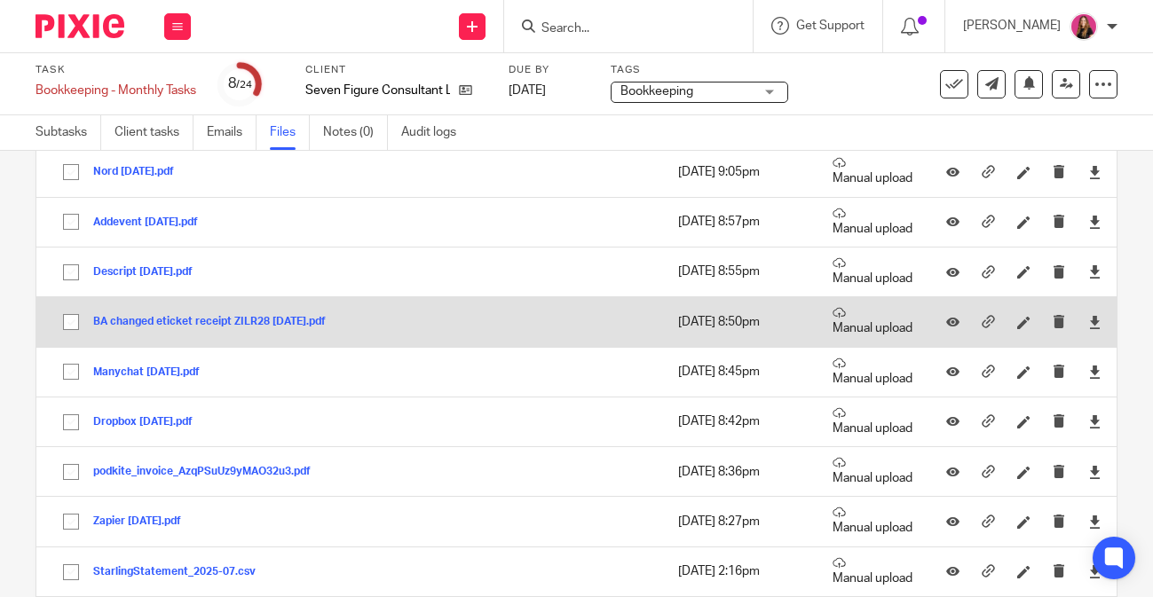
click at [297, 327] on button "BA changed eticket receipt ZILR28 29.09.25.pdf" at bounding box center [216, 322] width 246 height 12
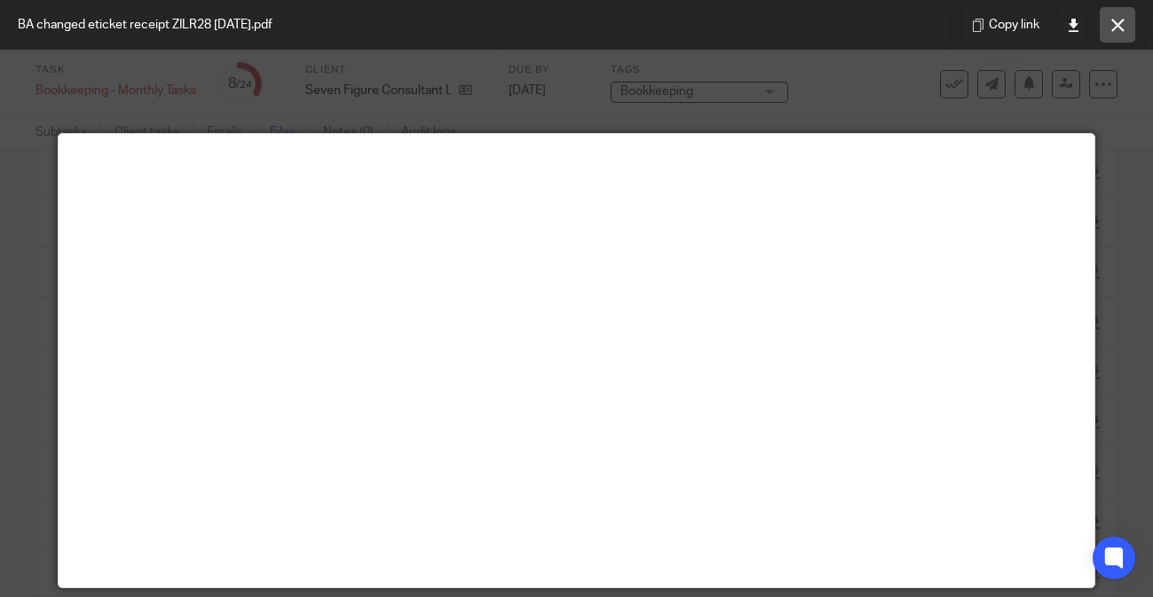
click at [1109, 32] on button at bounding box center [1116, 24] width 35 height 35
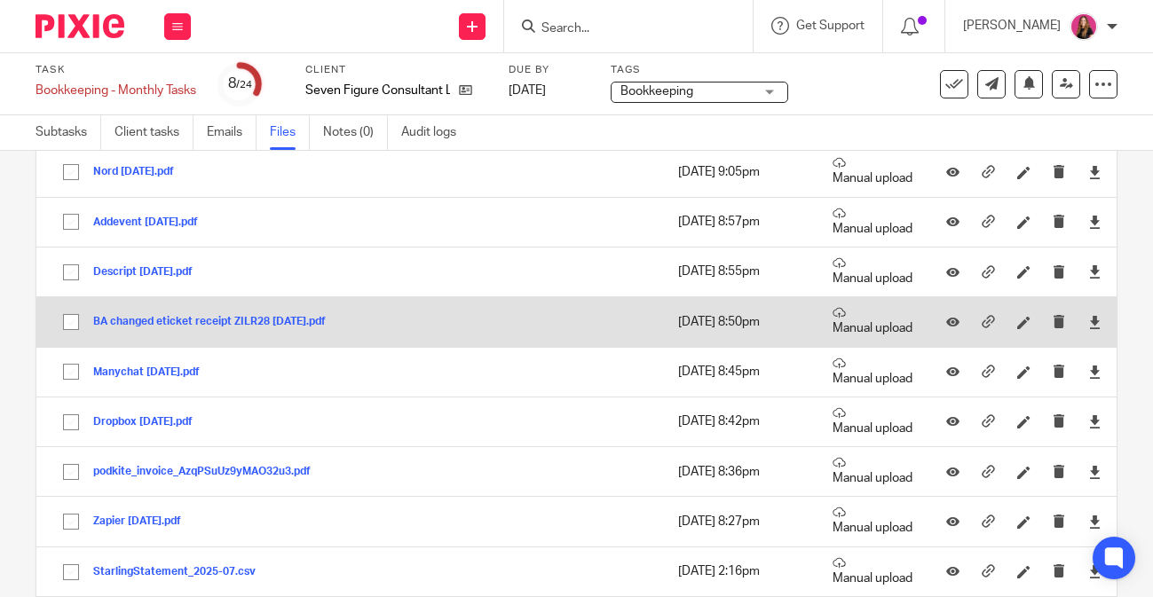
click at [251, 322] on button "BA changed eticket receipt ZILR28 29.09.25.pdf" at bounding box center [216, 322] width 246 height 12
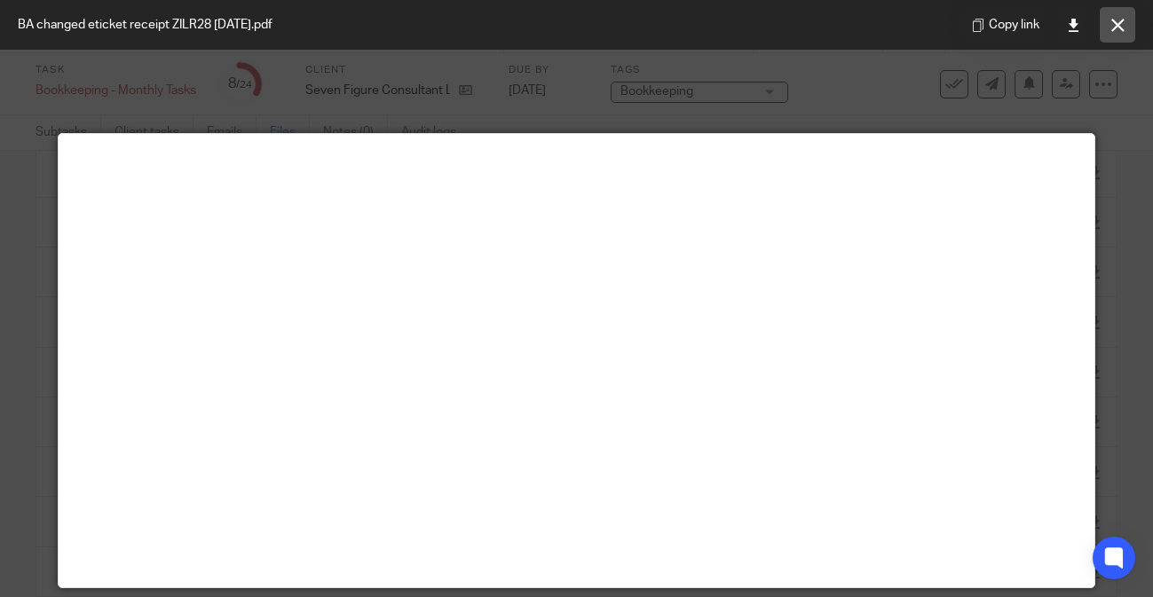
click at [1105, 24] on button at bounding box center [1116, 24] width 35 height 35
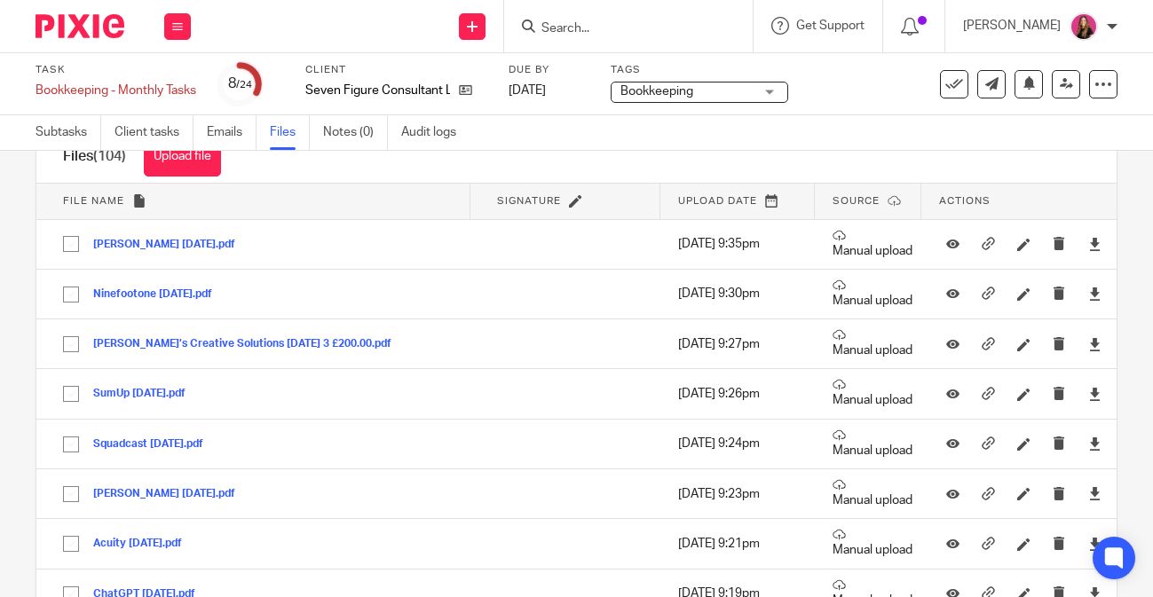
scroll to position [40, 0]
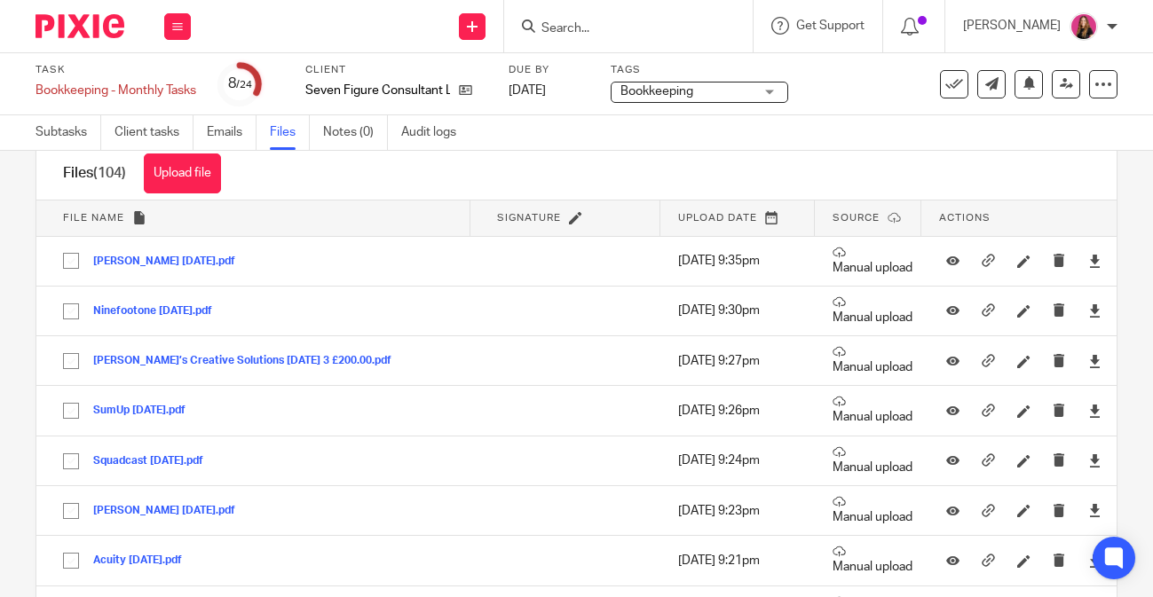
click at [91, 24] on img at bounding box center [79, 26] width 89 height 24
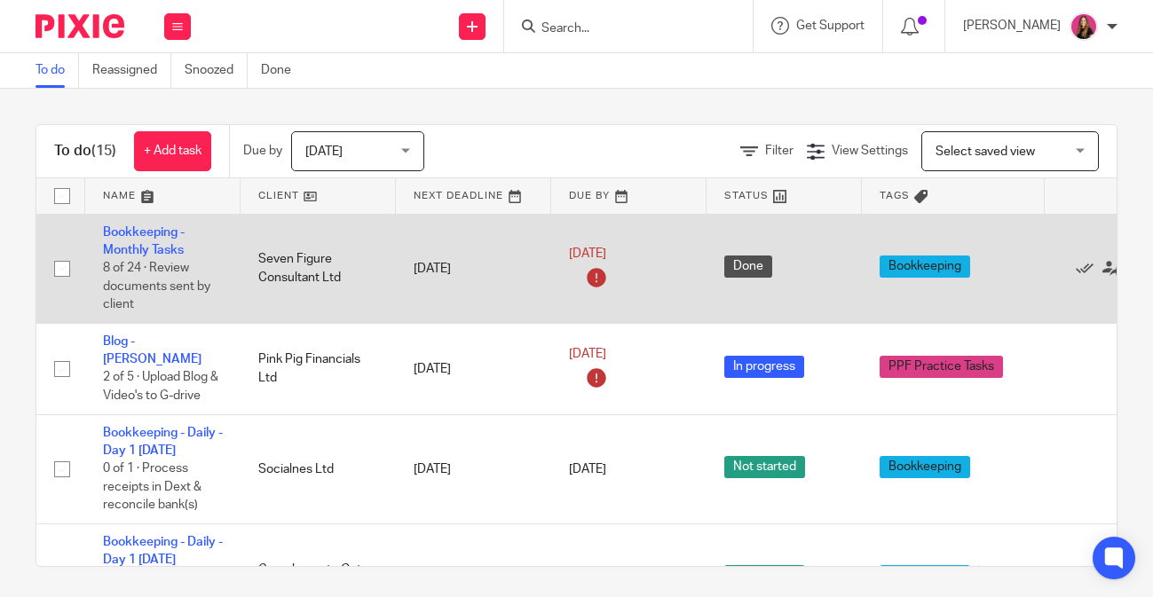
scroll to position [0, 85]
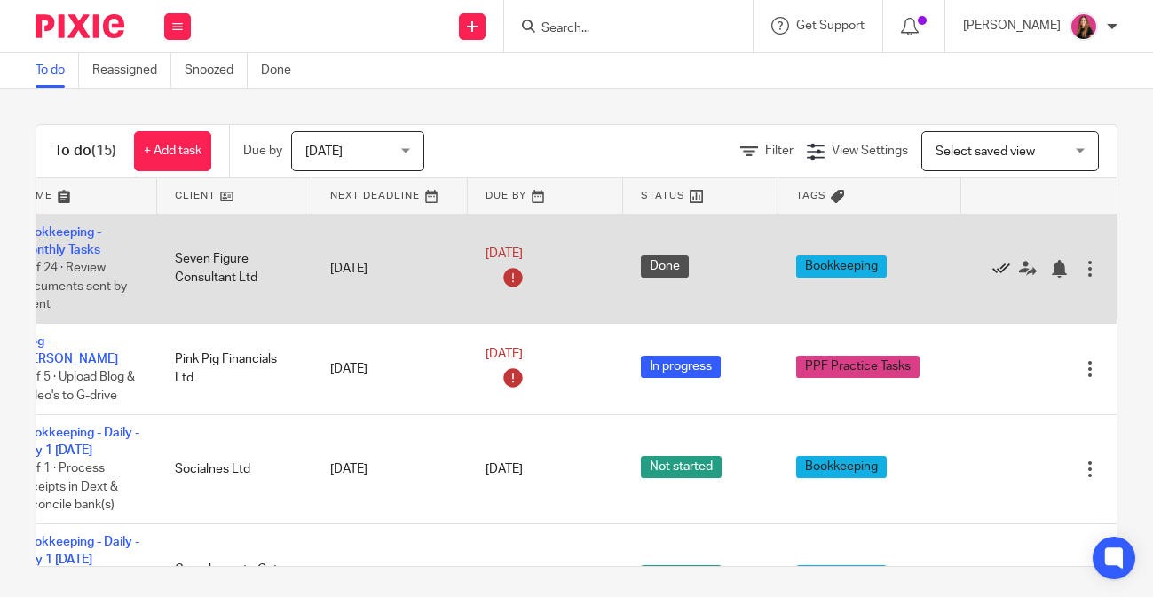
click at [993, 273] on icon at bounding box center [1001, 269] width 18 height 18
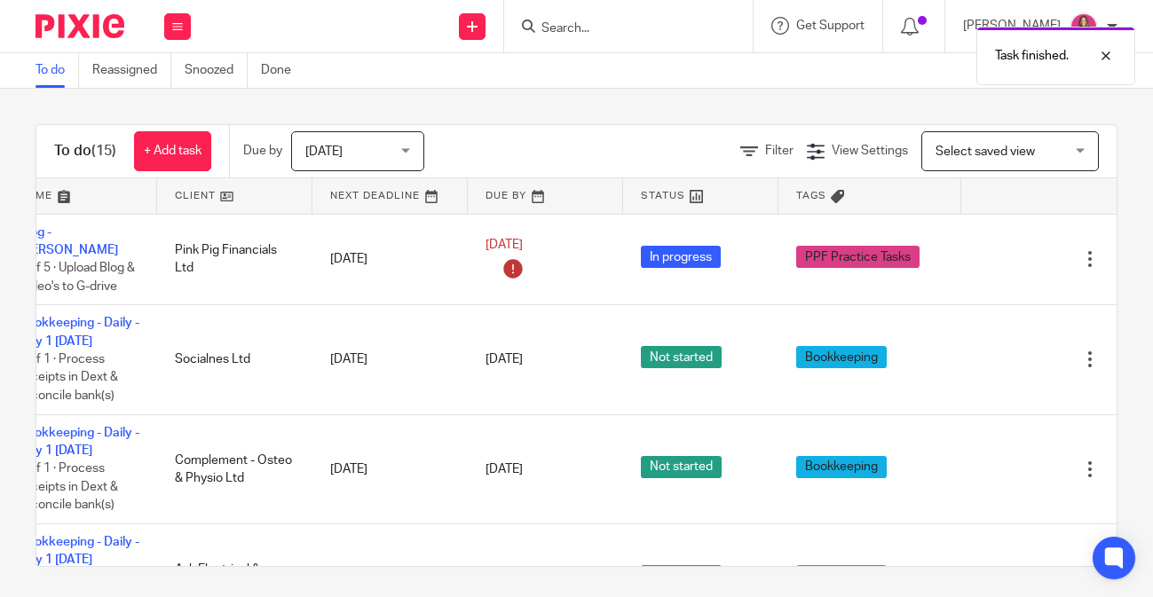
scroll to position [0, 0]
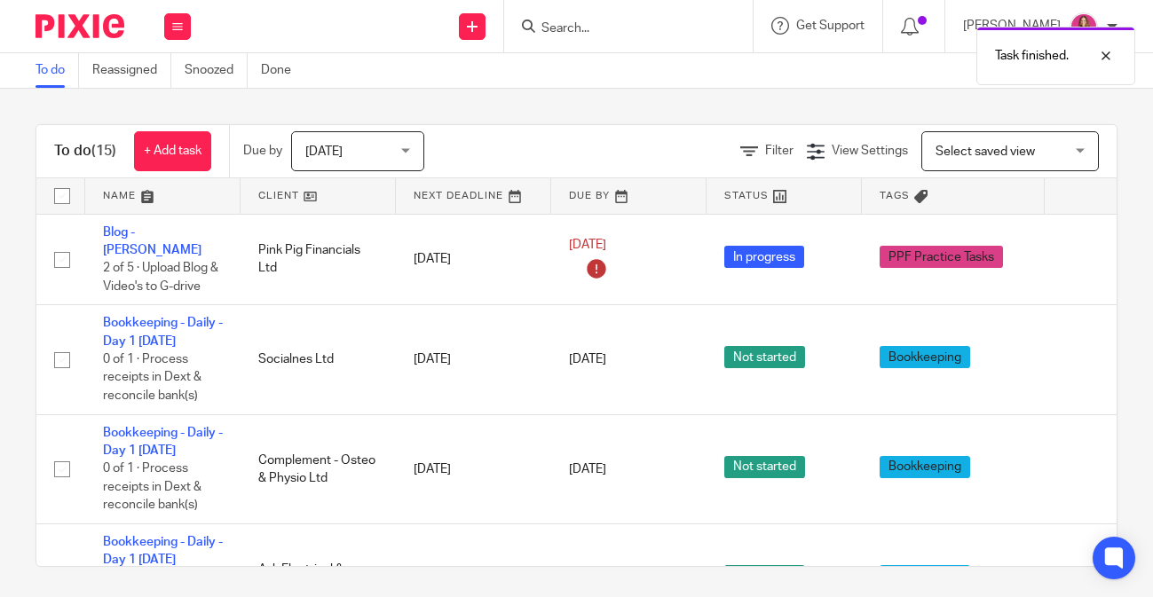
click at [356, 198] on link at bounding box center [317, 195] width 155 height 35
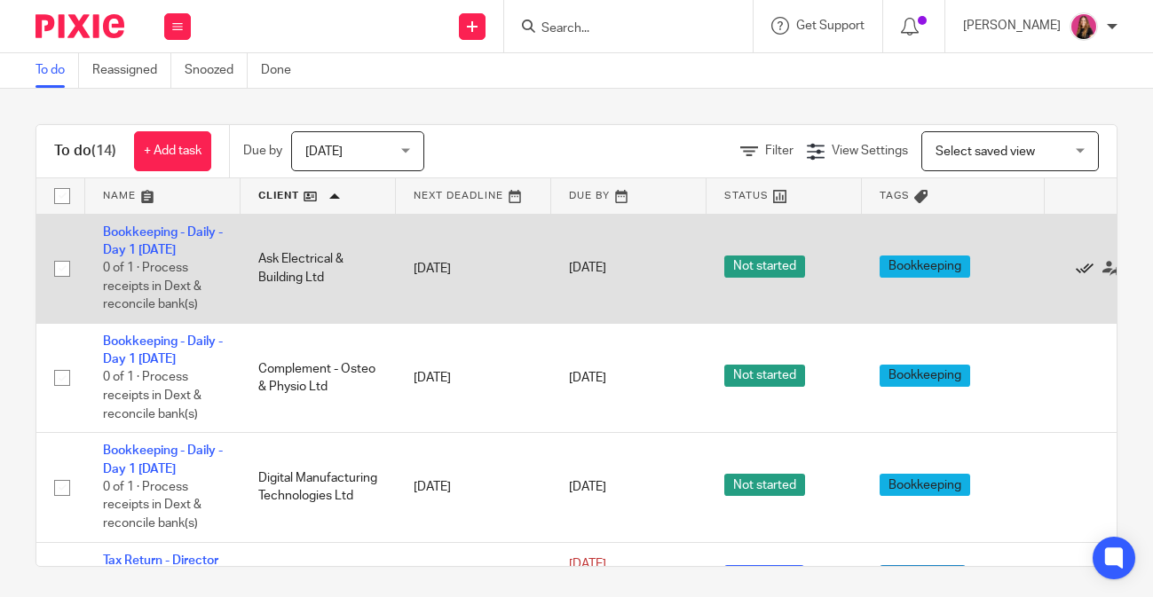
click at [1086, 272] on icon at bounding box center [1084, 269] width 18 height 18
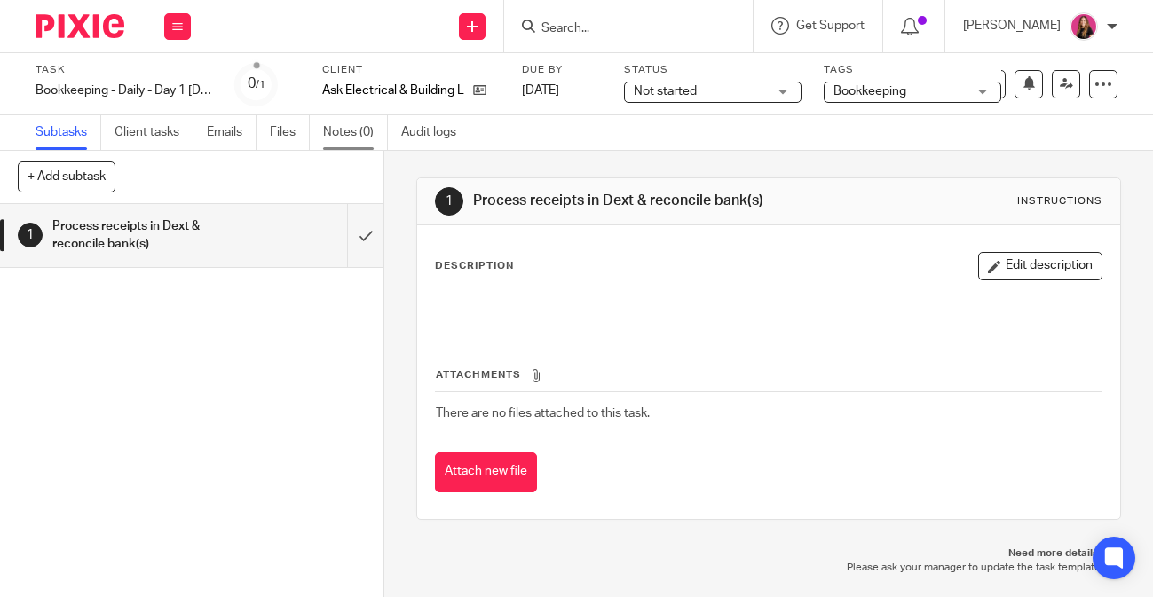
click at [335, 135] on link "Notes (0)" at bounding box center [355, 132] width 65 height 35
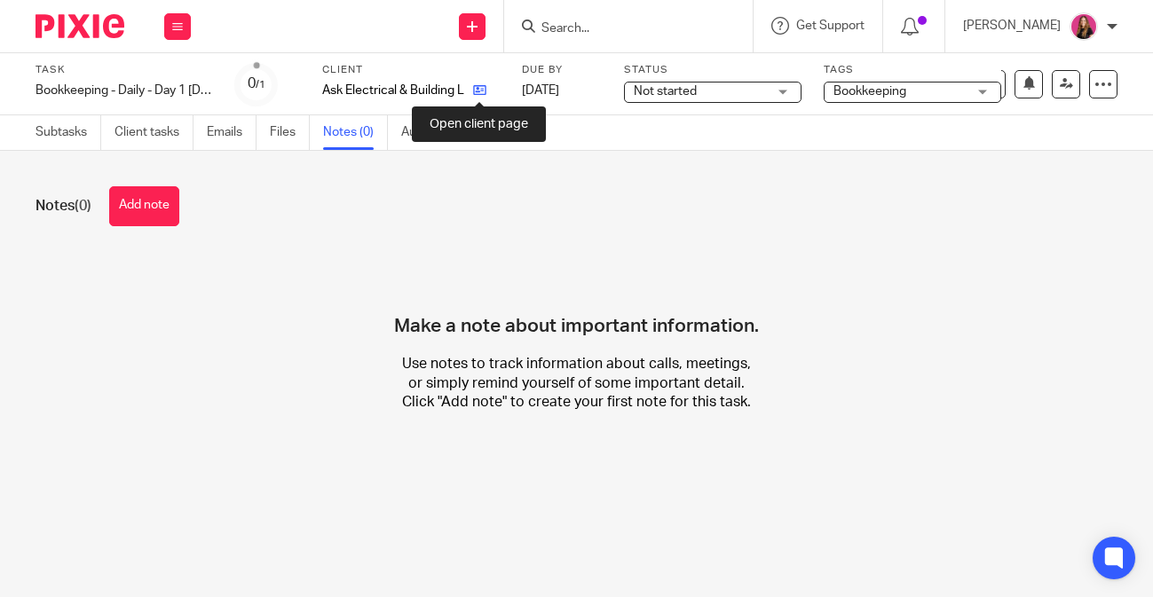
click at [477, 90] on icon at bounding box center [479, 89] width 13 height 13
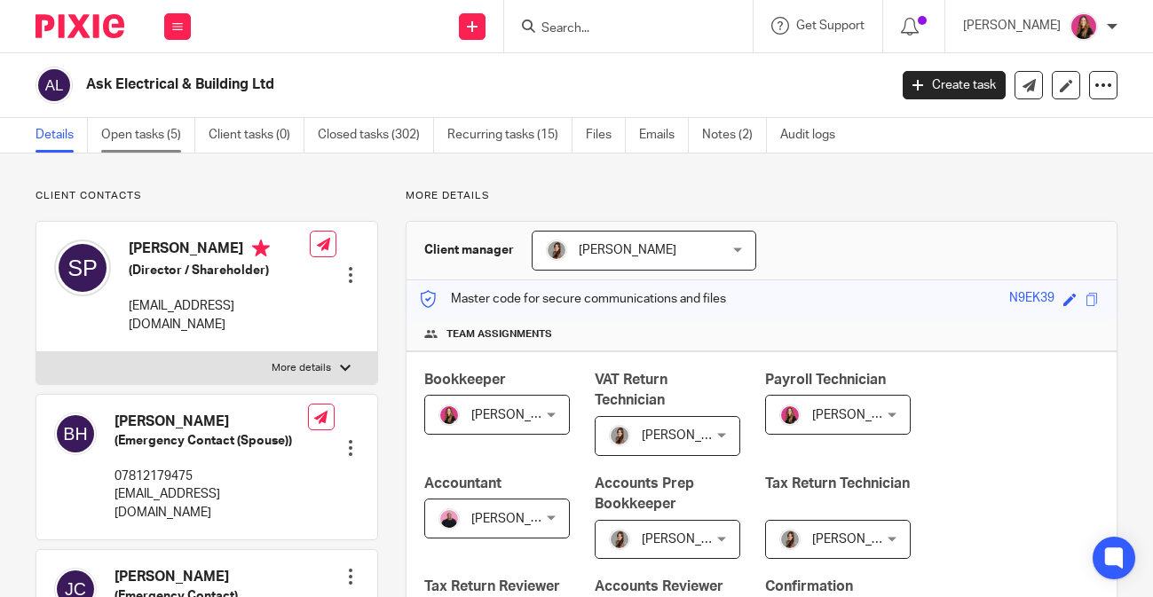
click at [155, 127] on link "Open tasks (5)" at bounding box center [148, 135] width 94 height 35
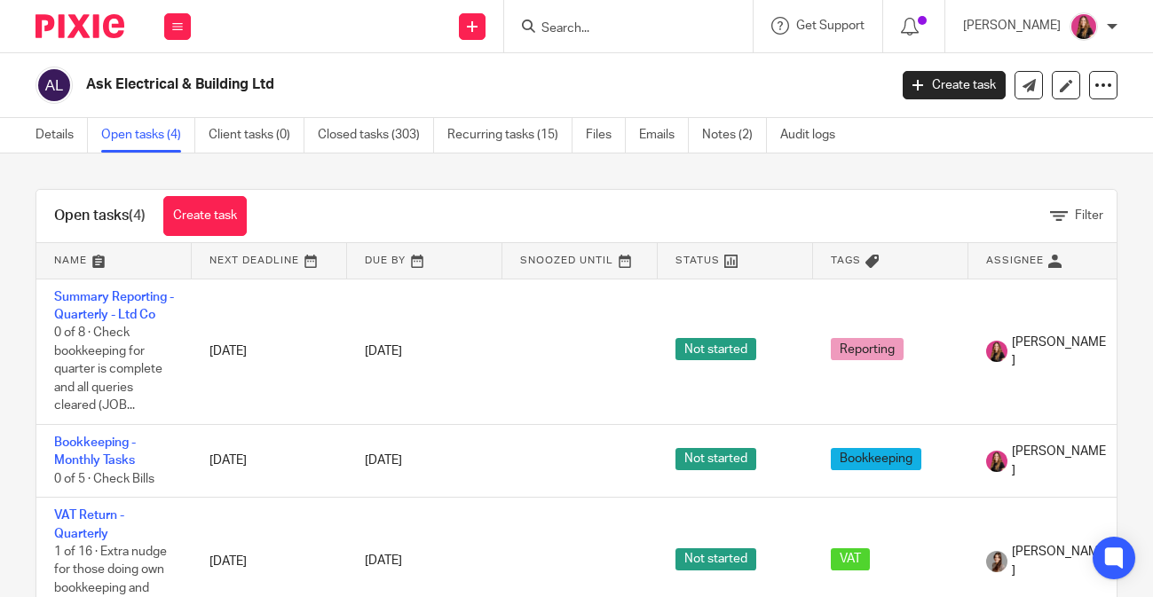
click at [593, 21] on input "Search" at bounding box center [619, 29] width 160 height 16
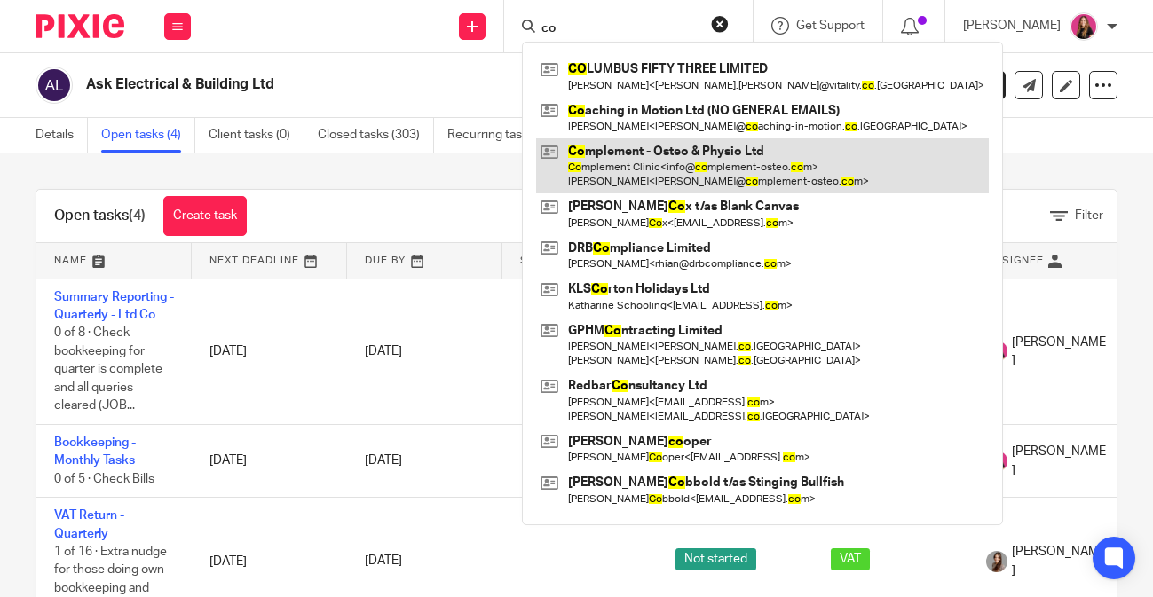
type input "co"
click at [632, 166] on link at bounding box center [762, 165] width 452 height 55
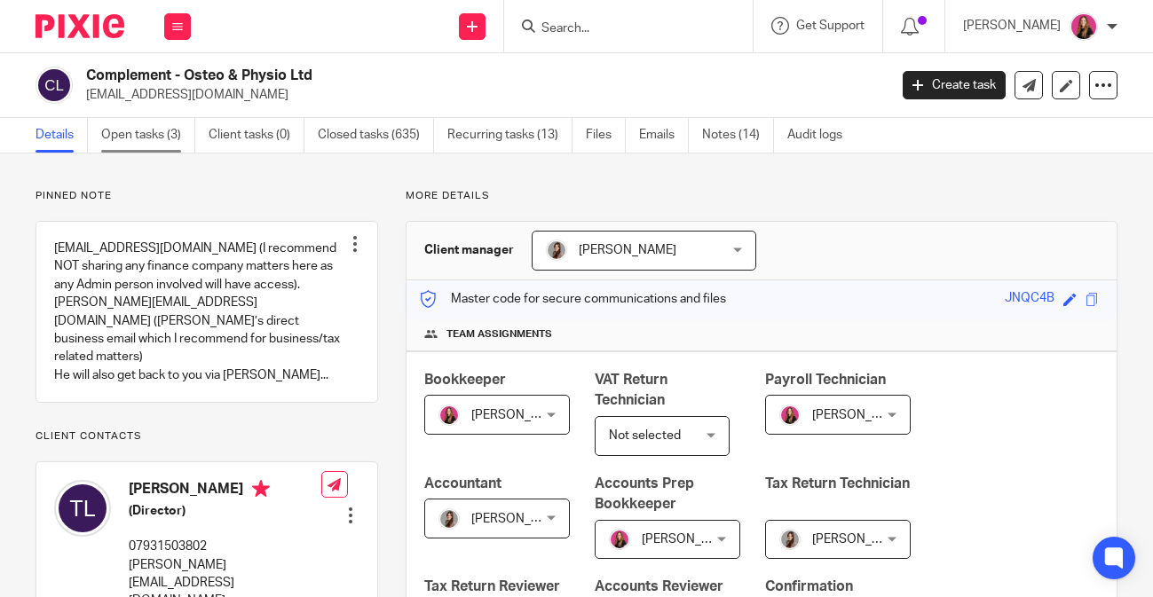
click at [153, 146] on link "Open tasks (3)" at bounding box center [148, 135] width 94 height 35
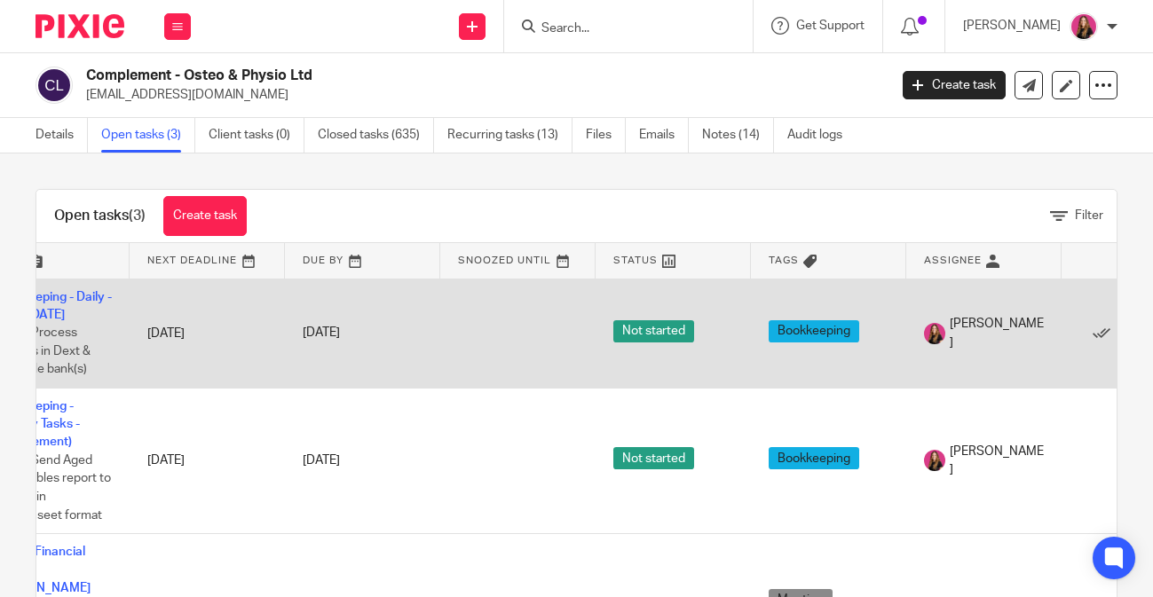
scroll to position [0, 162]
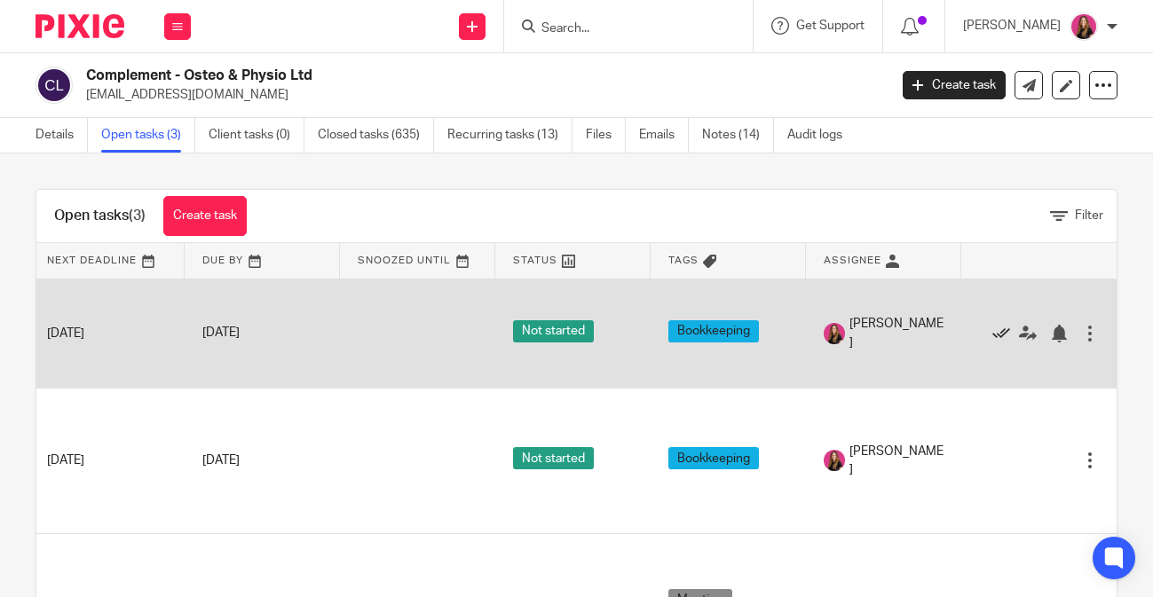
click at [1002, 337] on icon at bounding box center [1001, 334] width 18 height 18
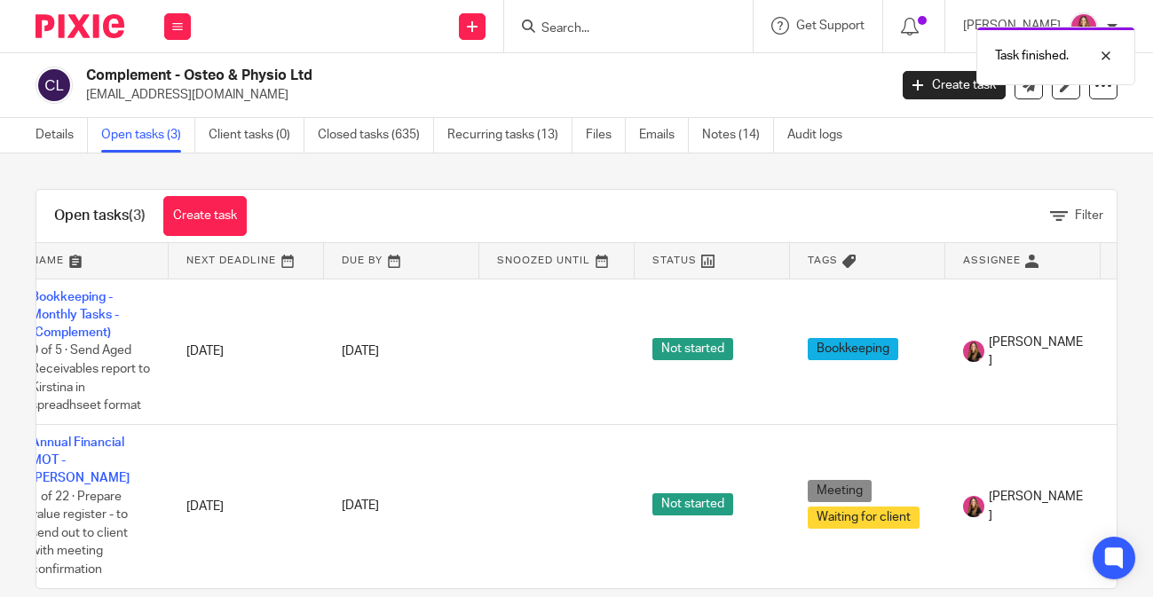
scroll to position [0, 0]
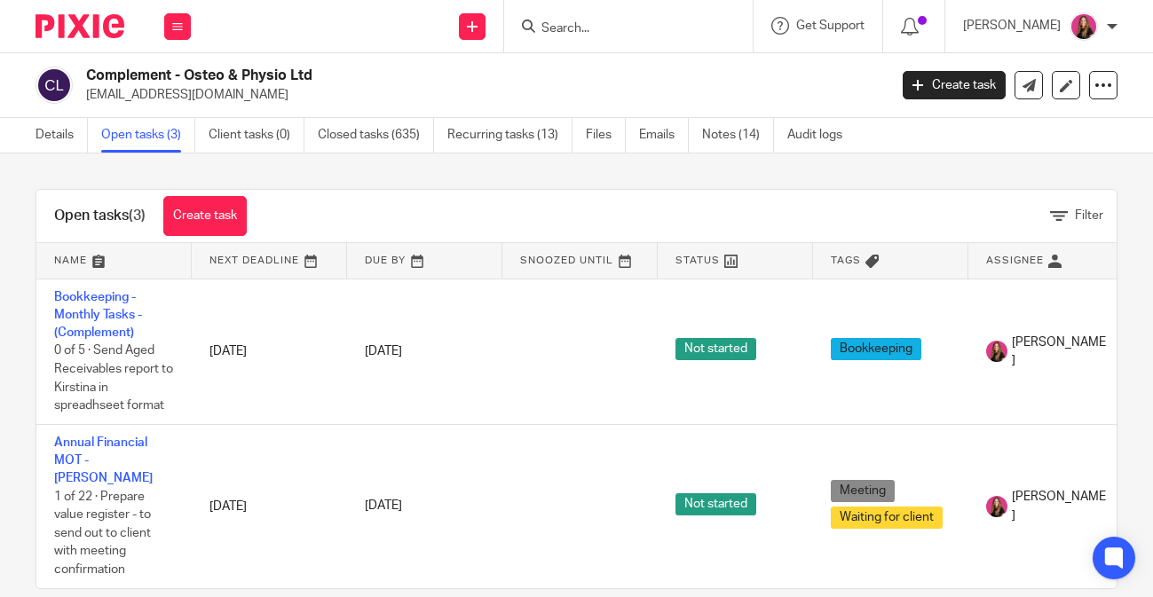
click at [607, 28] on input "Search" at bounding box center [619, 29] width 160 height 16
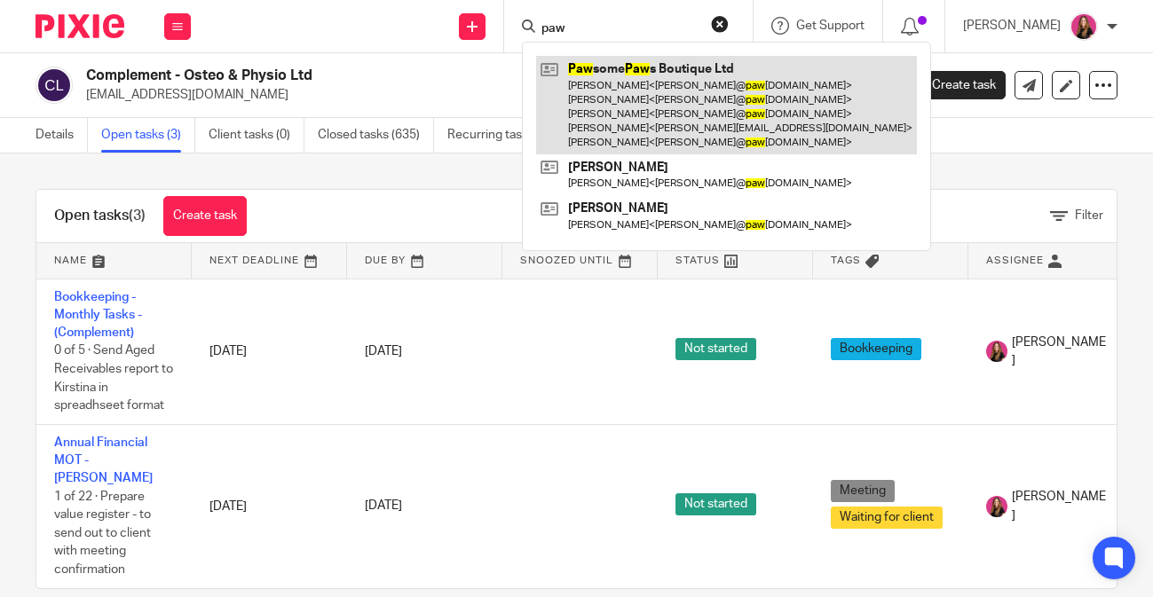
type input "paw"
click at [566, 90] on link at bounding box center [726, 105] width 381 height 98
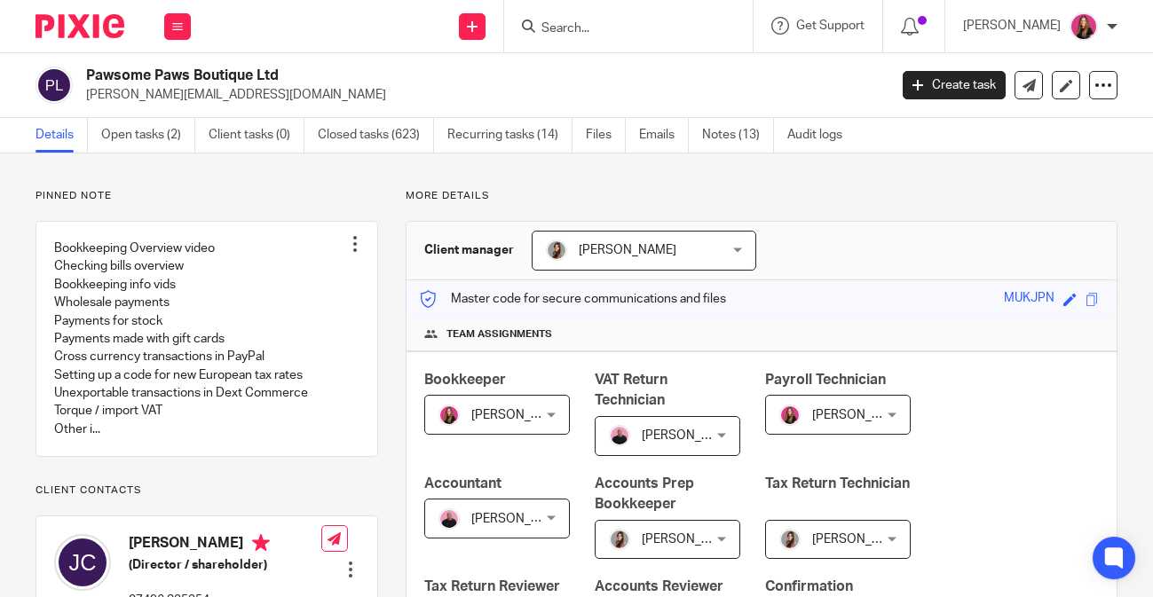
click at [574, 23] on input "Search" at bounding box center [619, 29] width 160 height 16
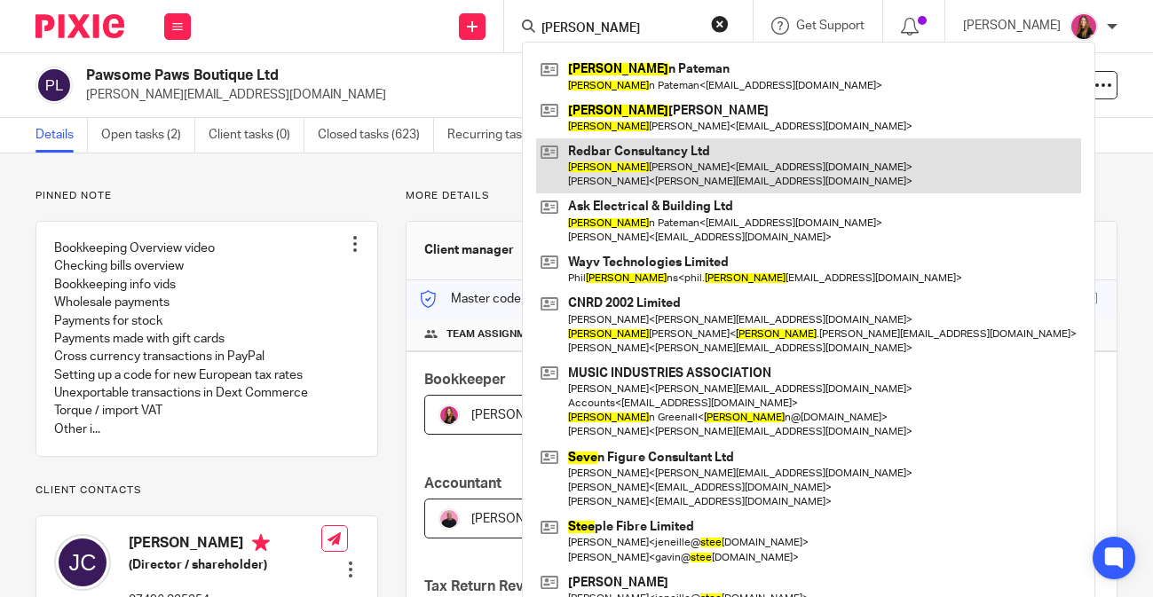
type input "steve"
click at [691, 146] on link at bounding box center [808, 165] width 545 height 55
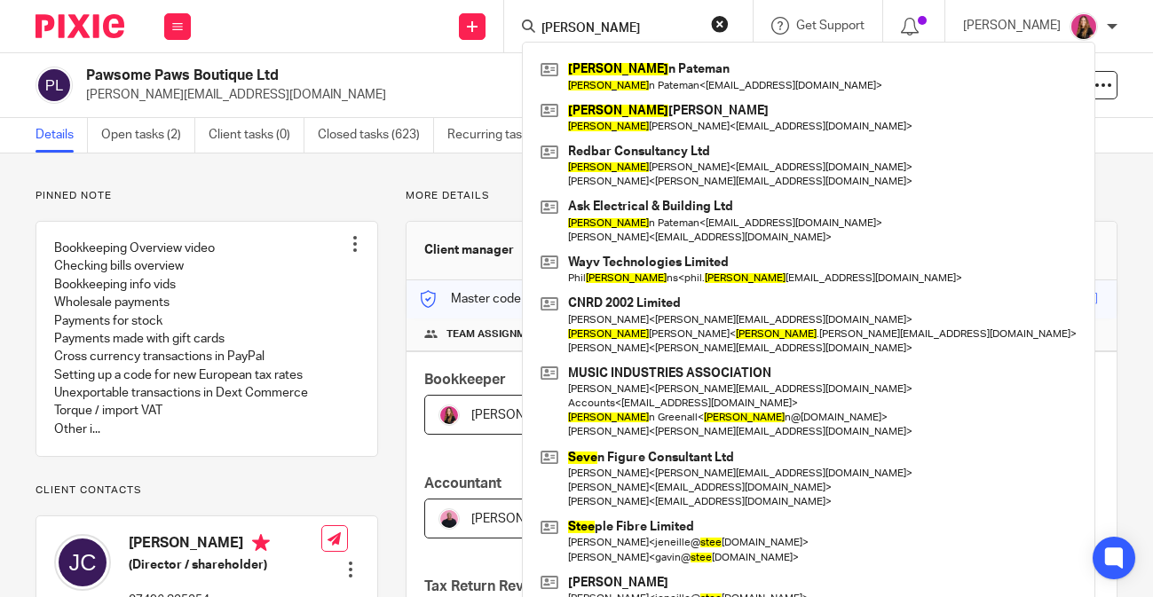
click at [627, 28] on input "[PERSON_NAME]" at bounding box center [619, 29] width 160 height 16
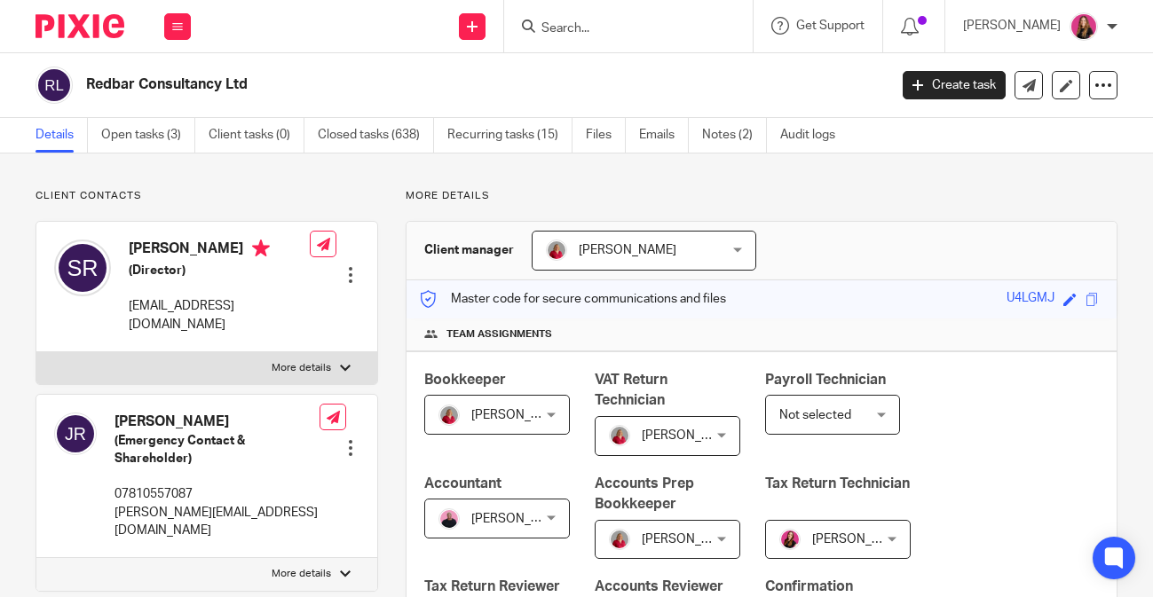
click at [581, 25] on input "Search" at bounding box center [619, 29] width 160 height 16
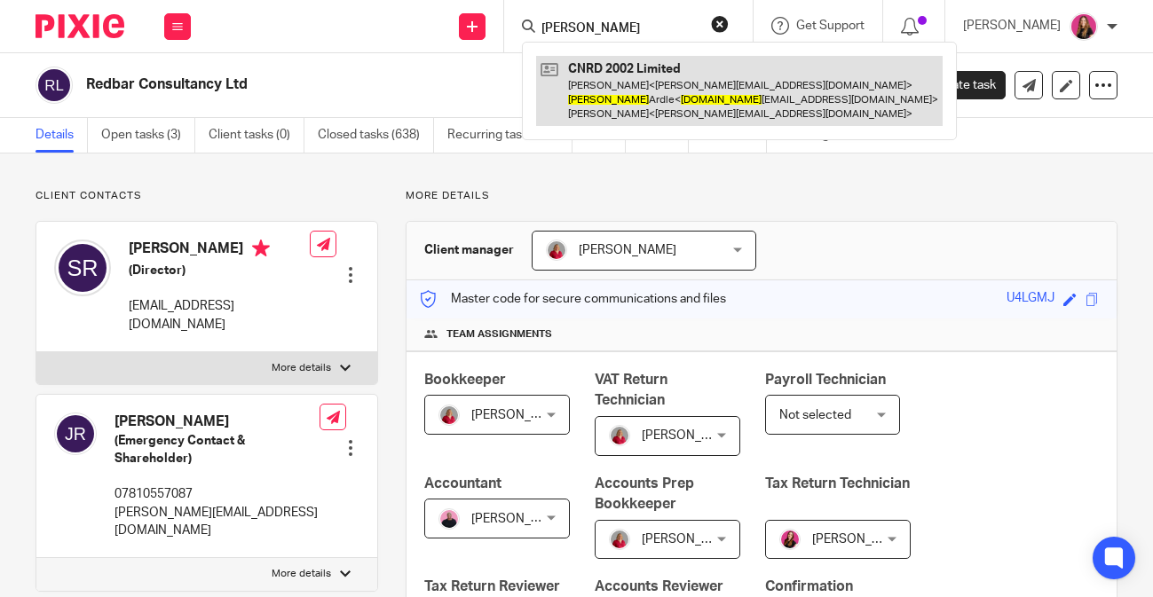
type input "steve mc"
click at [604, 81] on link at bounding box center [739, 91] width 406 height 70
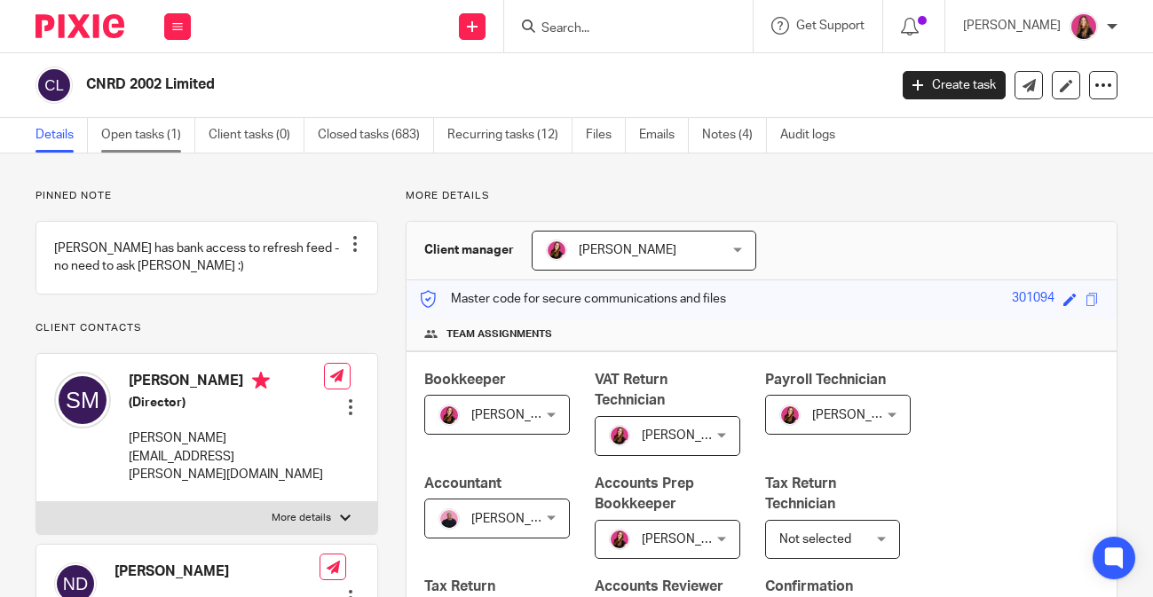
click at [167, 123] on link "Open tasks (1)" at bounding box center [148, 135] width 94 height 35
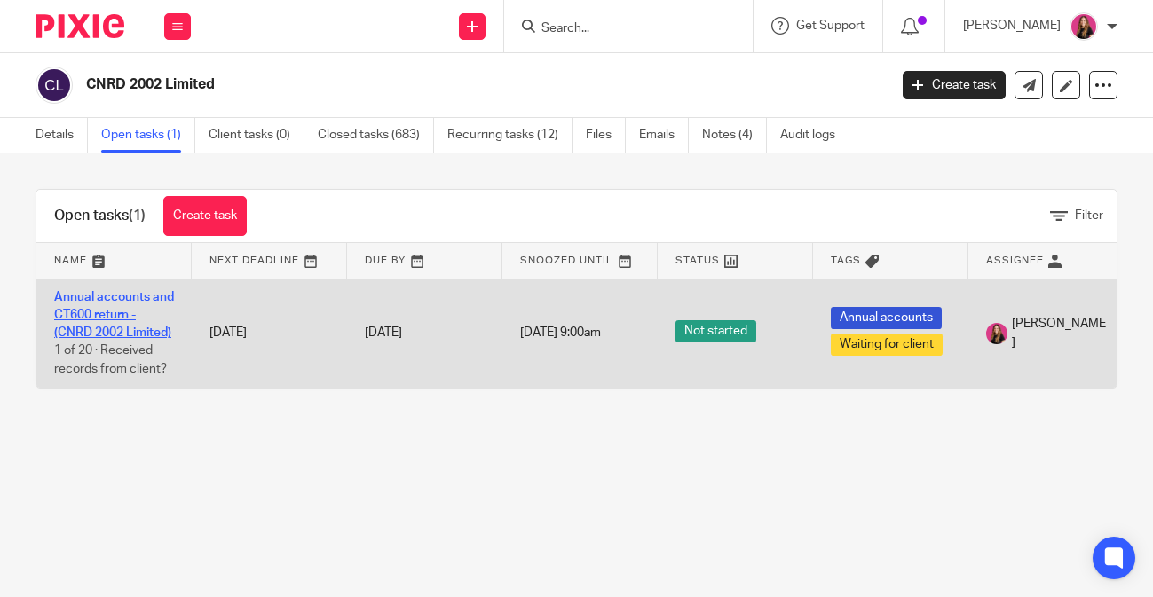
click at [151, 327] on link "Annual accounts and CT600 return - (CNRD 2002 Limited)" at bounding box center [114, 315] width 120 height 49
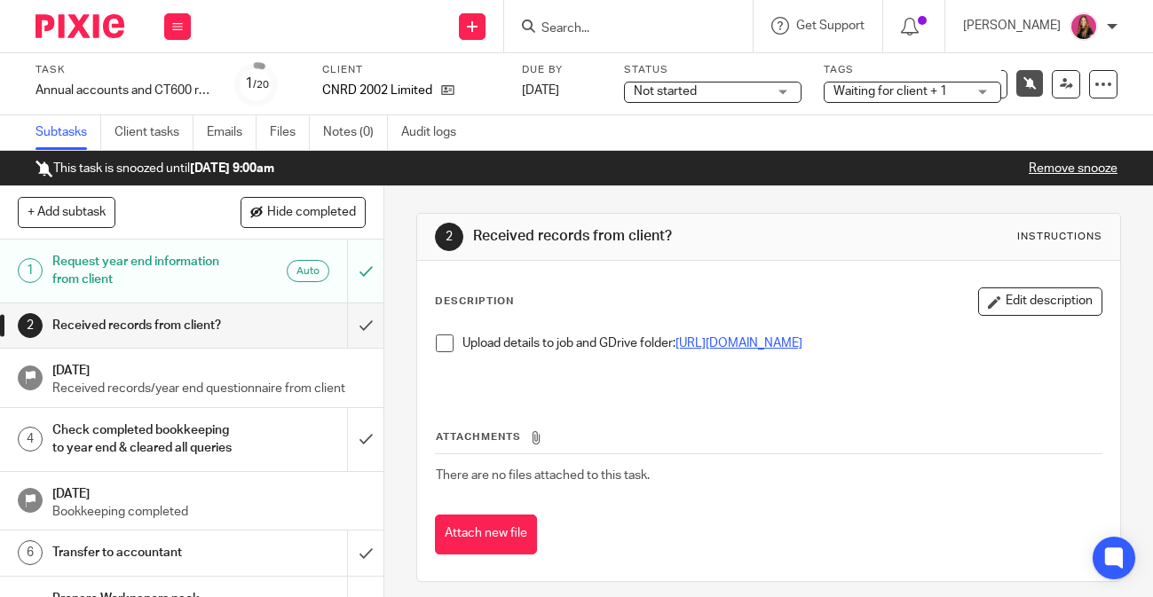
click at [675, 350] on link "[URL][DOMAIN_NAME]" at bounding box center [738, 343] width 127 height 12
click at [445, 345] on span at bounding box center [445, 343] width 18 height 18
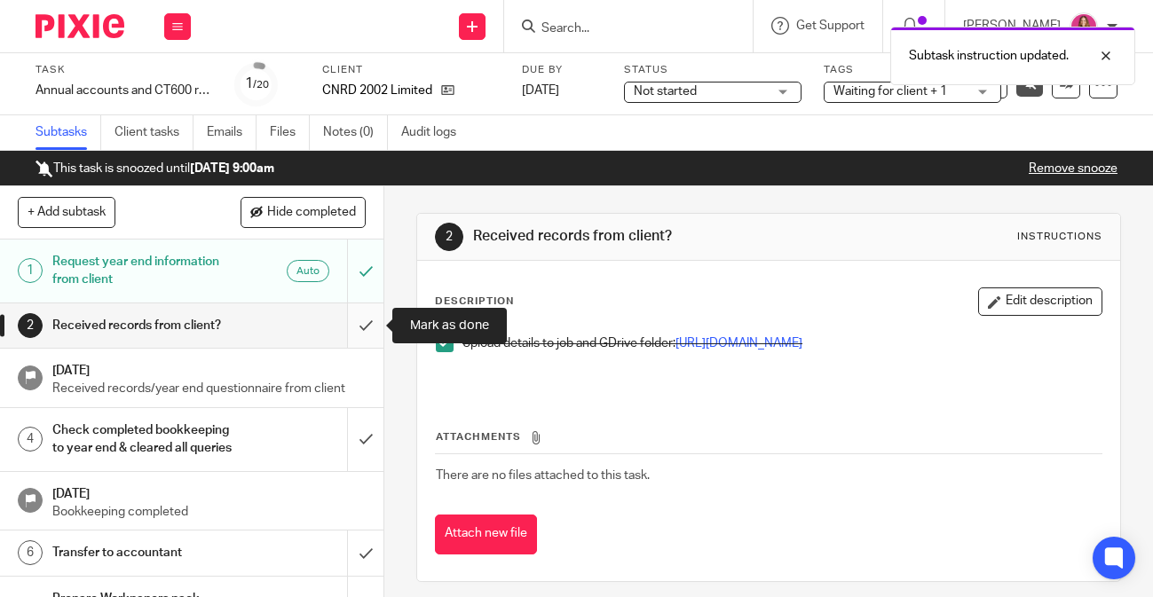
click at [359, 331] on input "submit" at bounding box center [191, 325] width 383 height 44
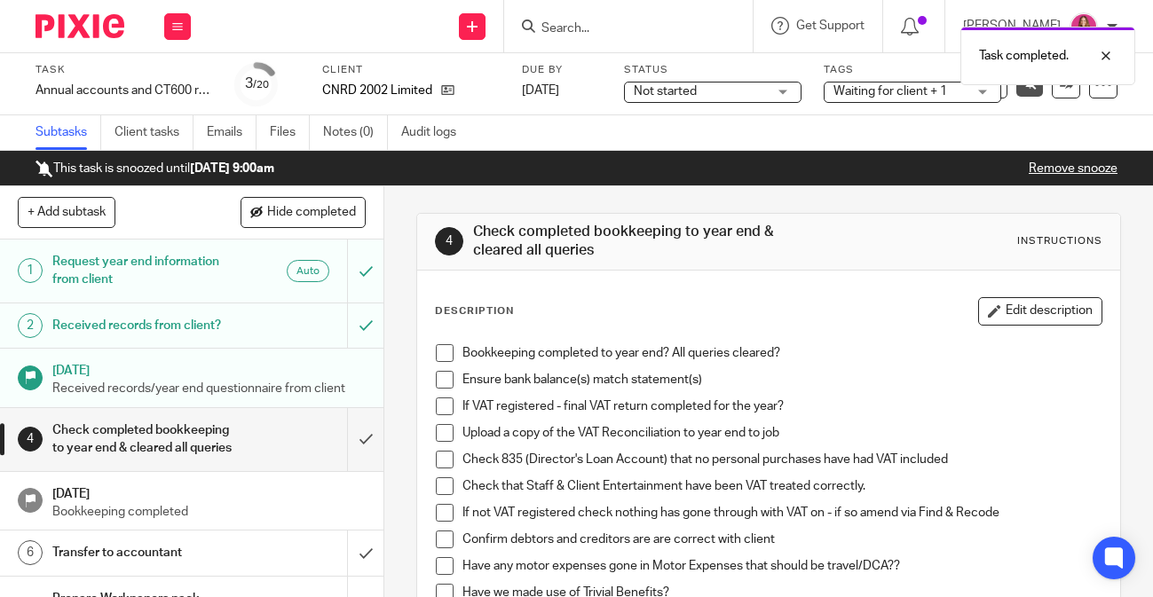
click at [1098, 168] on link "Remove snooze" at bounding box center [1072, 168] width 89 height 12
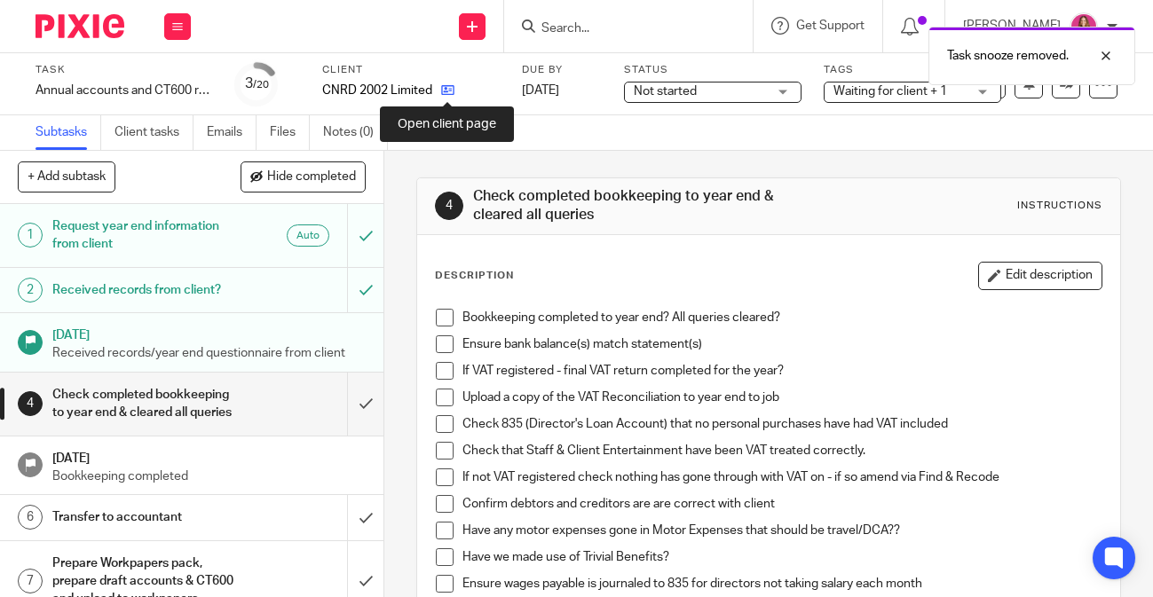
click at [452, 94] on icon at bounding box center [447, 89] width 13 height 13
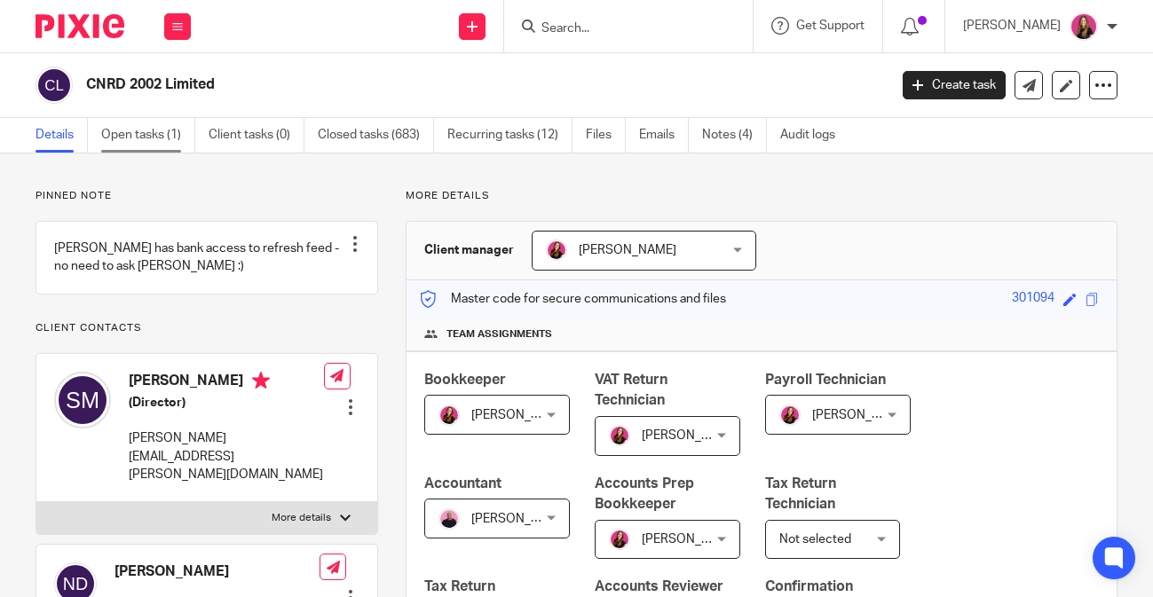
click at [157, 130] on link "Open tasks (1)" at bounding box center [148, 135] width 94 height 35
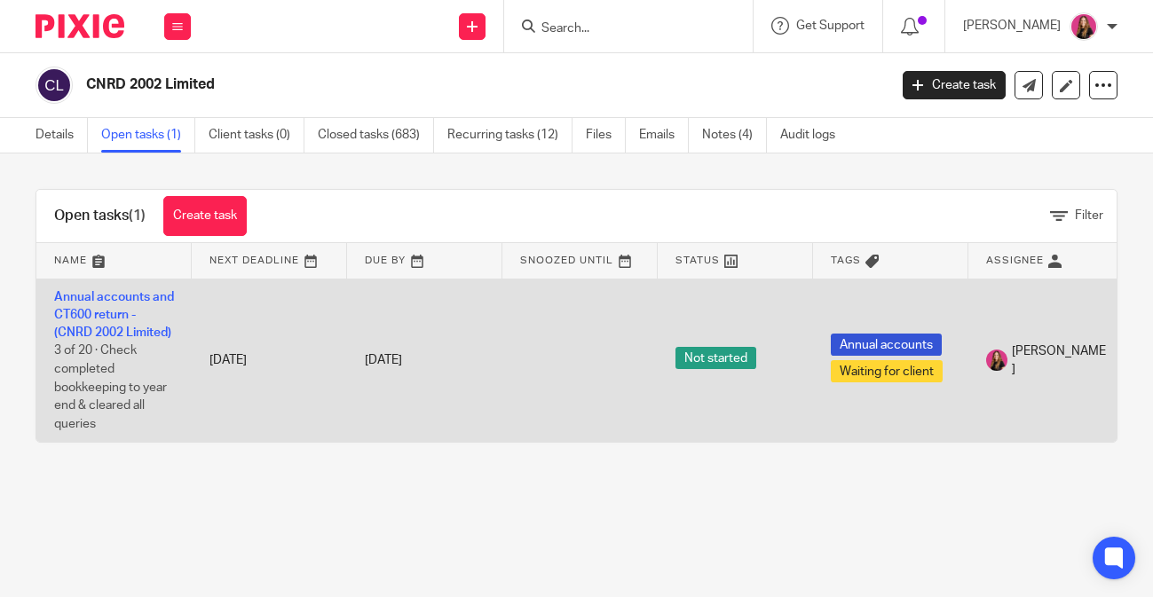
click at [138, 323] on td "Annual accounts and CT600 return - (CNRD 2002 Limited) 3 of 20 · Check complete…" at bounding box center [113, 360] width 155 height 163
click at [122, 324] on td "Annual accounts and CT600 return - (CNRD 2002 Limited) 3 of 20 · Check complete…" at bounding box center [113, 360] width 155 height 163
click at [107, 317] on link "Annual accounts and CT600 return - (CNRD 2002 Limited)" at bounding box center [114, 315] width 120 height 49
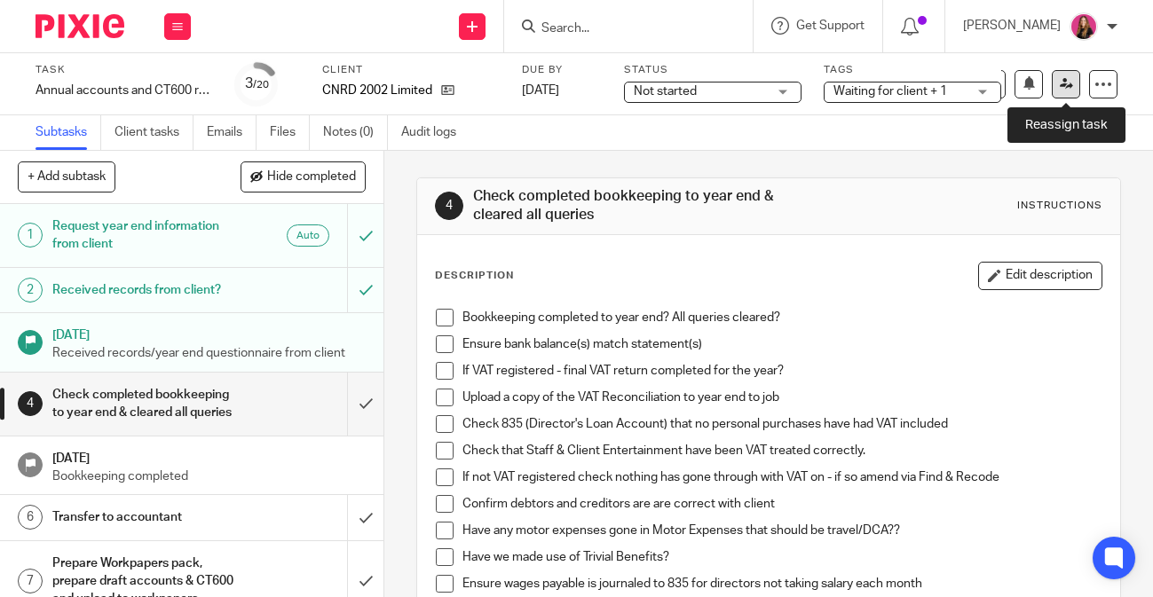
click at [1063, 86] on icon at bounding box center [1065, 83] width 13 height 13
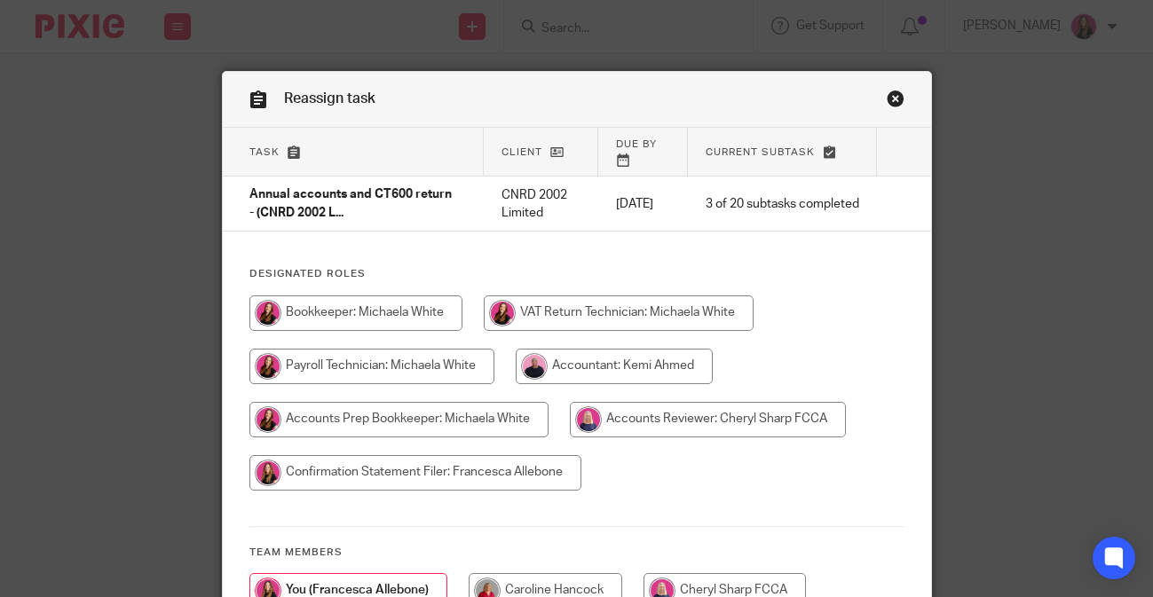
click at [452, 402] on input "radio" at bounding box center [398, 419] width 299 height 35
radio input "true"
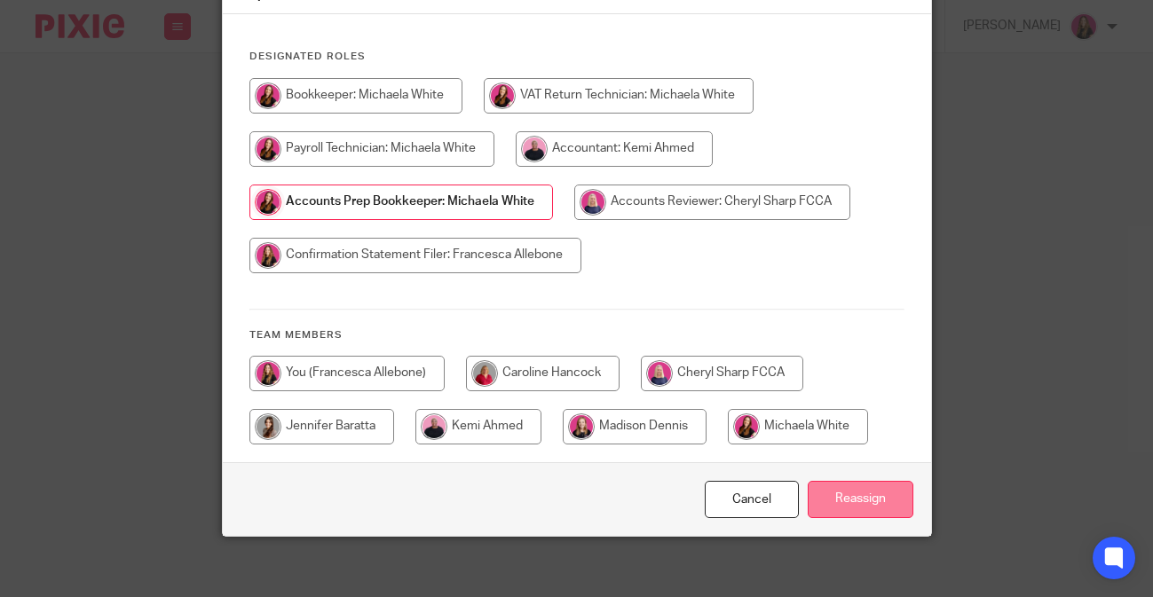
click at [869, 499] on input "Reassign" at bounding box center [860, 500] width 106 height 38
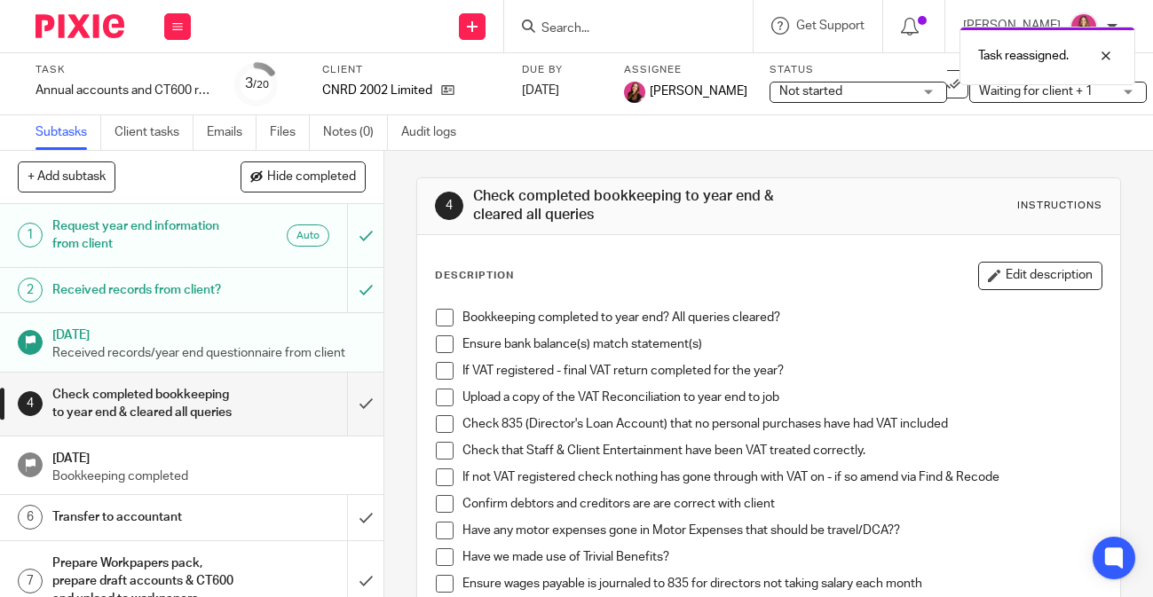
click at [88, 36] on img at bounding box center [79, 26] width 89 height 24
